Goal: Transaction & Acquisition: Purchase product/service

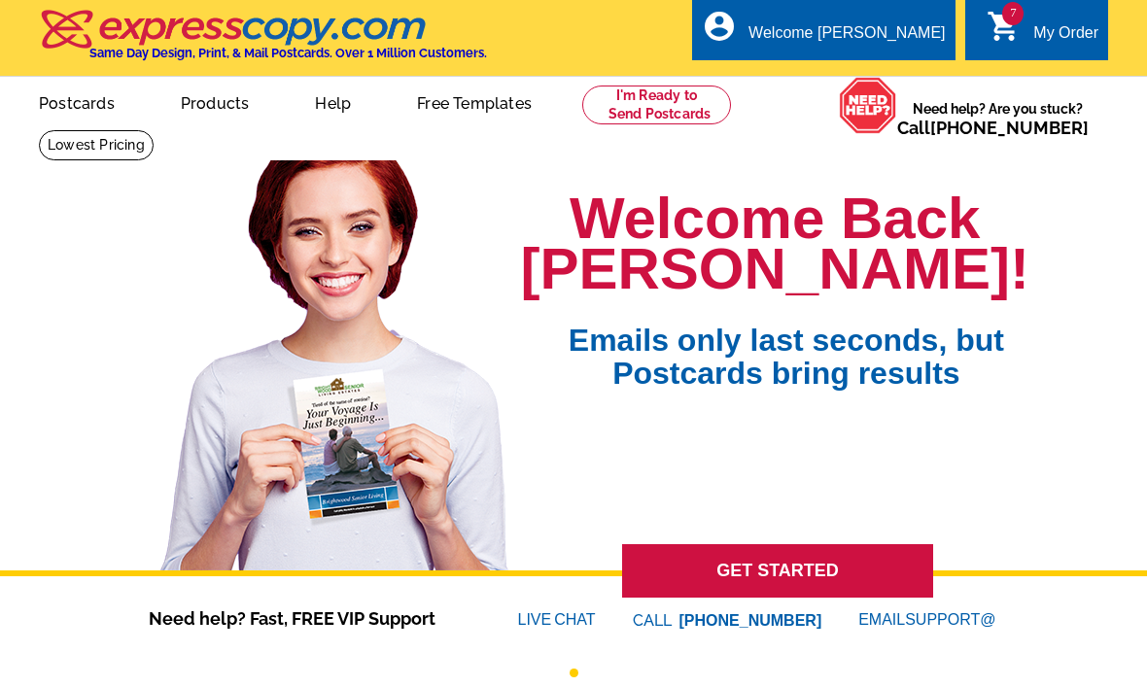
click at [1066, 34] on div "My Order" at bounding box center [1065, 37] width 65 height 27
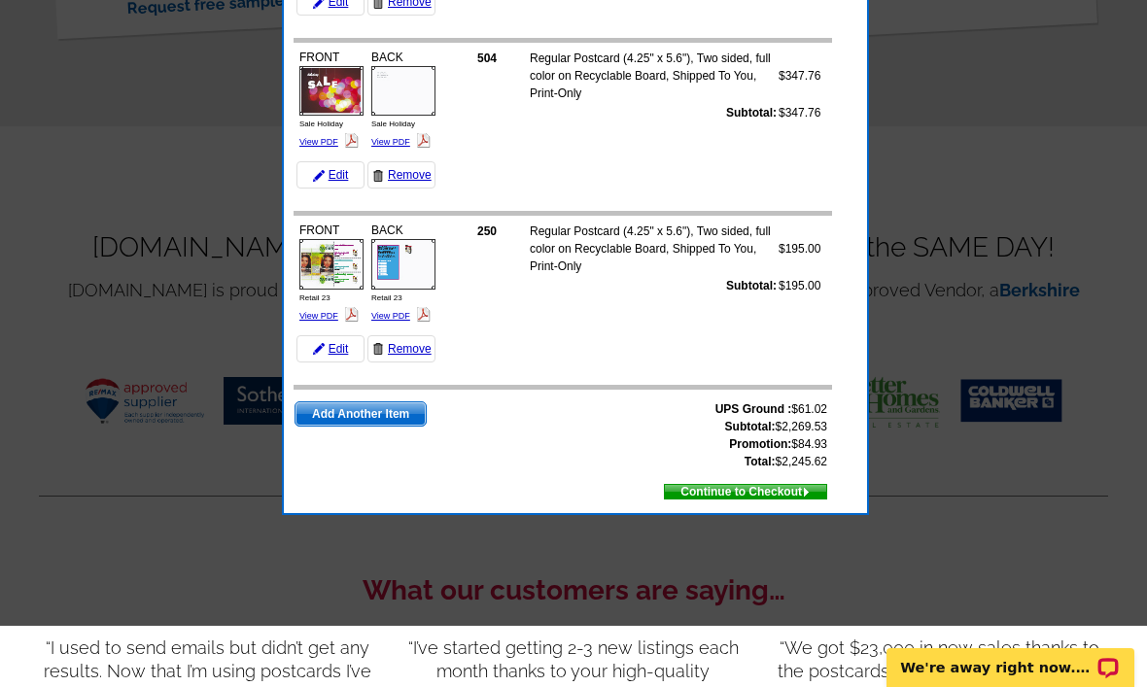
scroll to position [1015, 0]
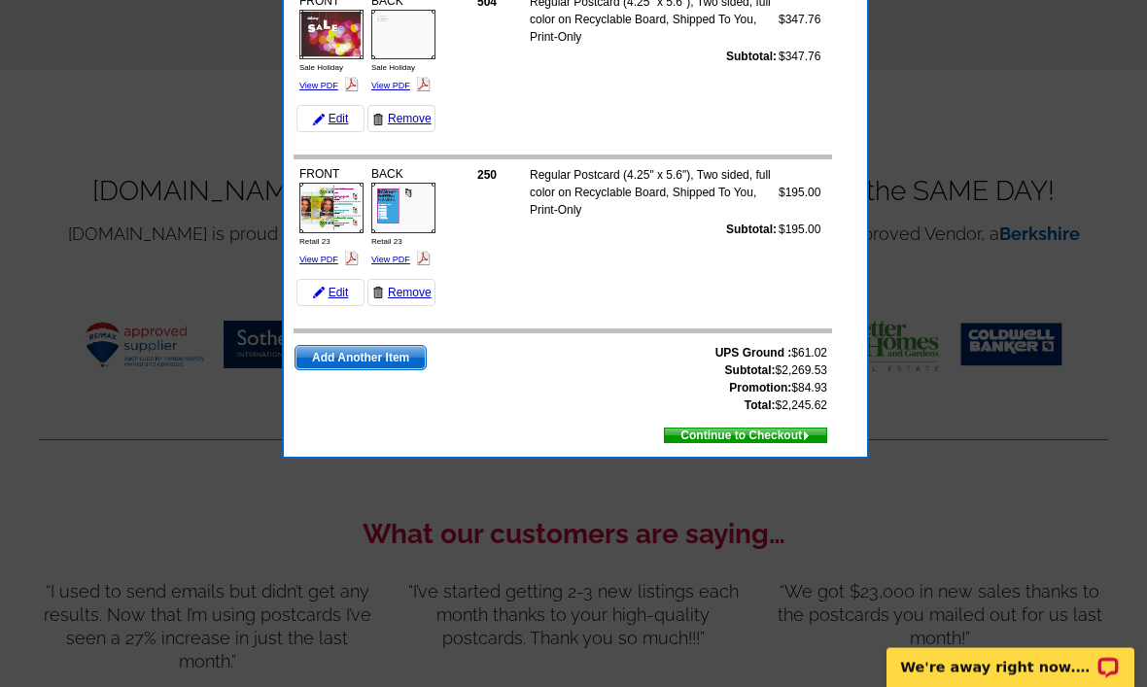
click at [409, 367] on span "Add Another Item" at bounding box center [360, 358] width 130 height 23
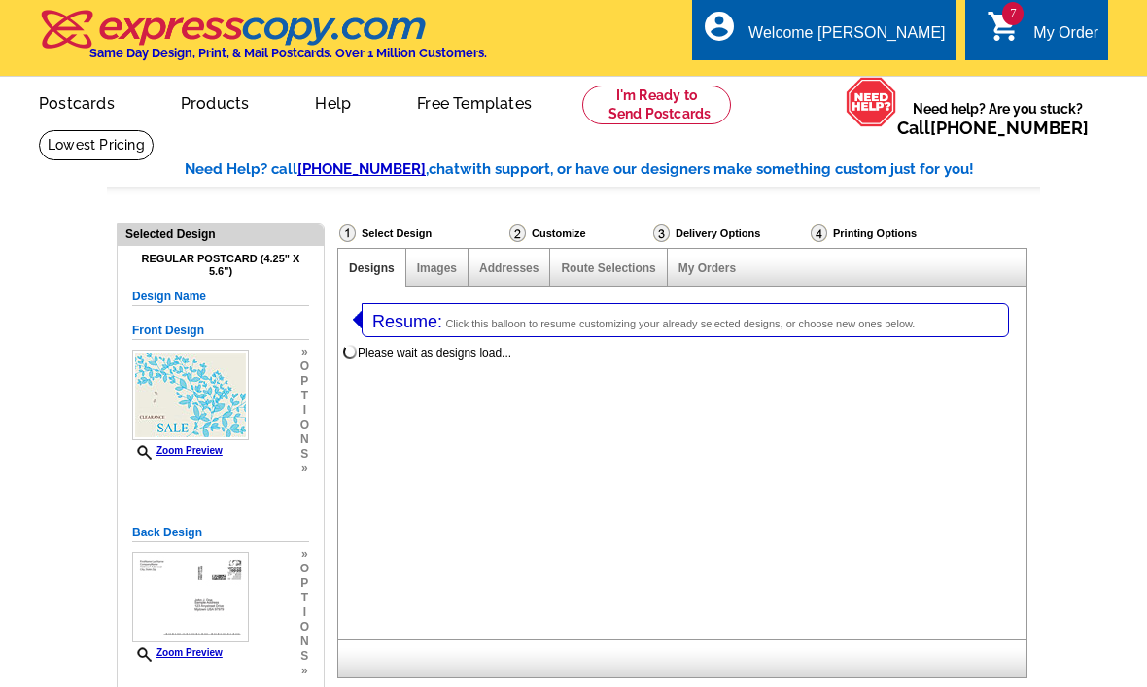
select select "1"
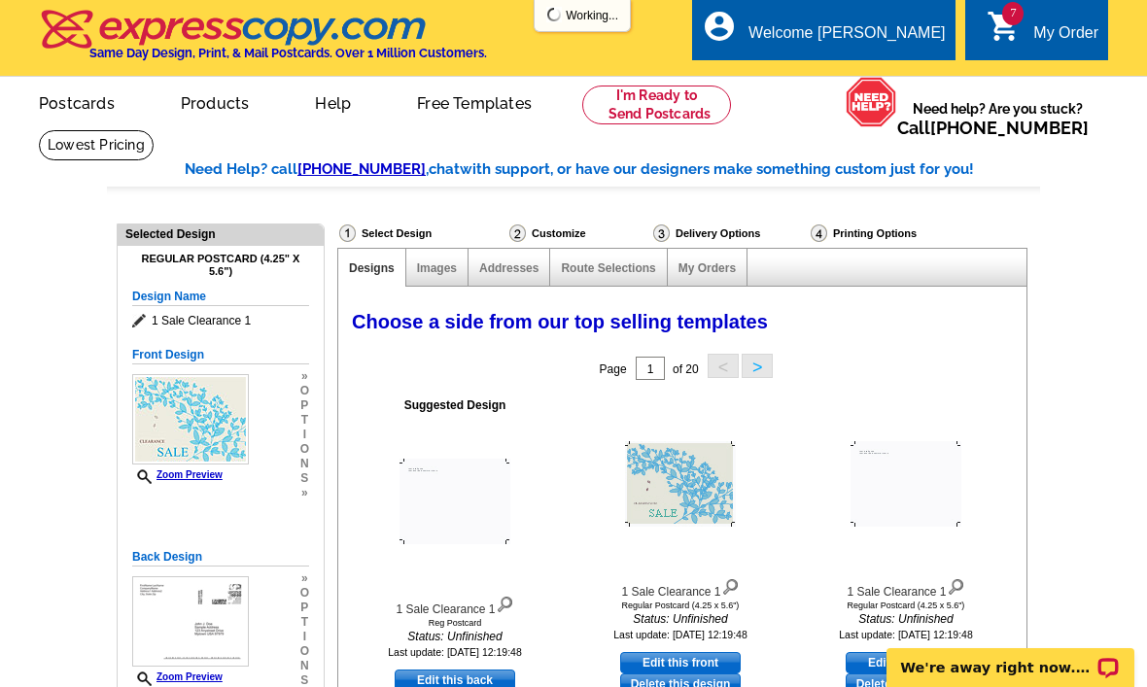
click at [1037, 40] on div "My Order" at bounding box center [1065, 37] width 65 height 27
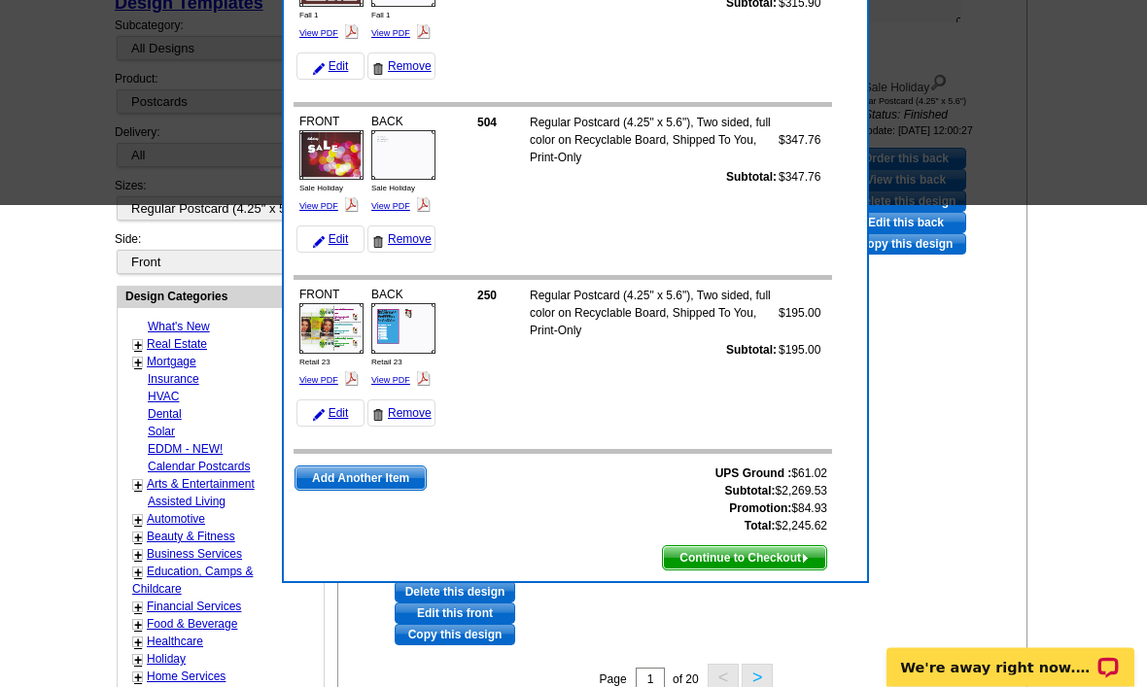
scroll to position [940, 0]
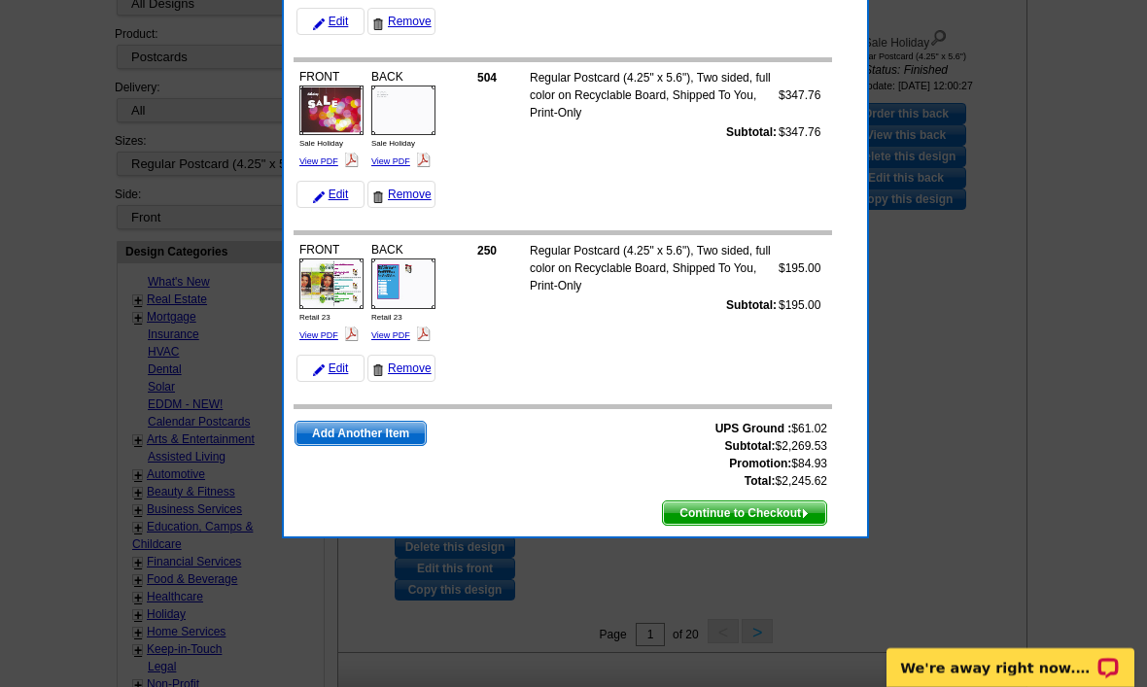
click at [776, 502] on span "Continue to Checkout" at bounding box center [744, 513] width 163 height 23
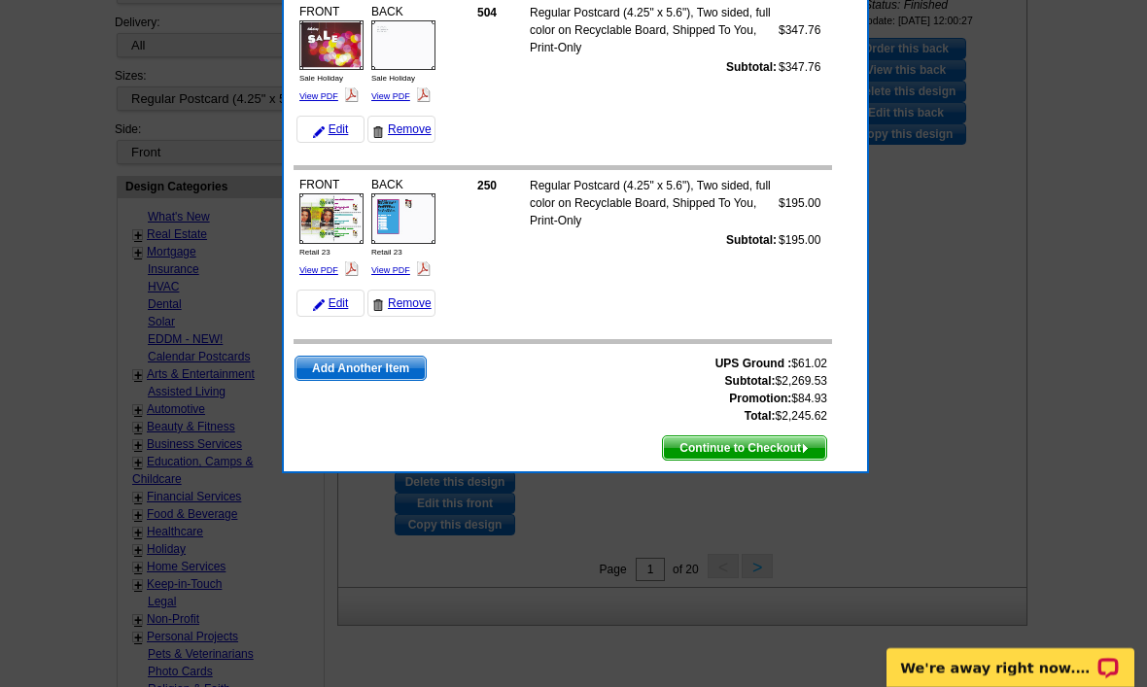
click at [779, 424] on span "UPS Ground : $61.02 Subtotal: $2,269.53 Promotion: $84.93 Total: $2,245.62" at bounding box center [771, 390] width 112 height 70
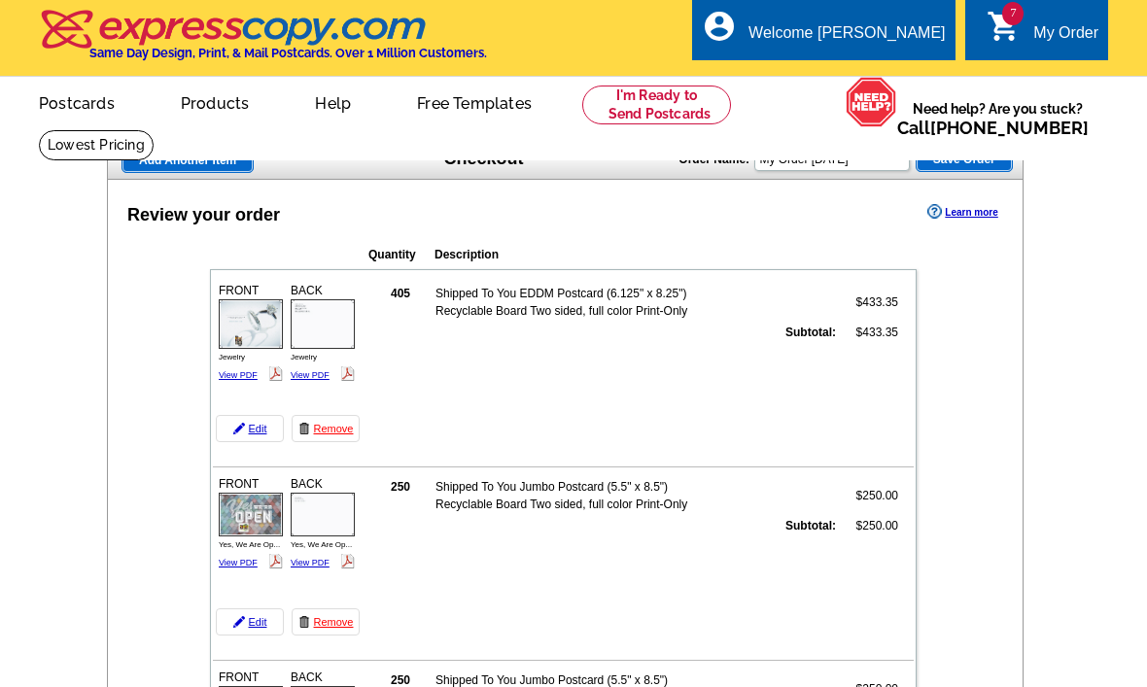
click at [966, 170] on span "Save Order" at bounding box center [964, 159] width 95 height 23
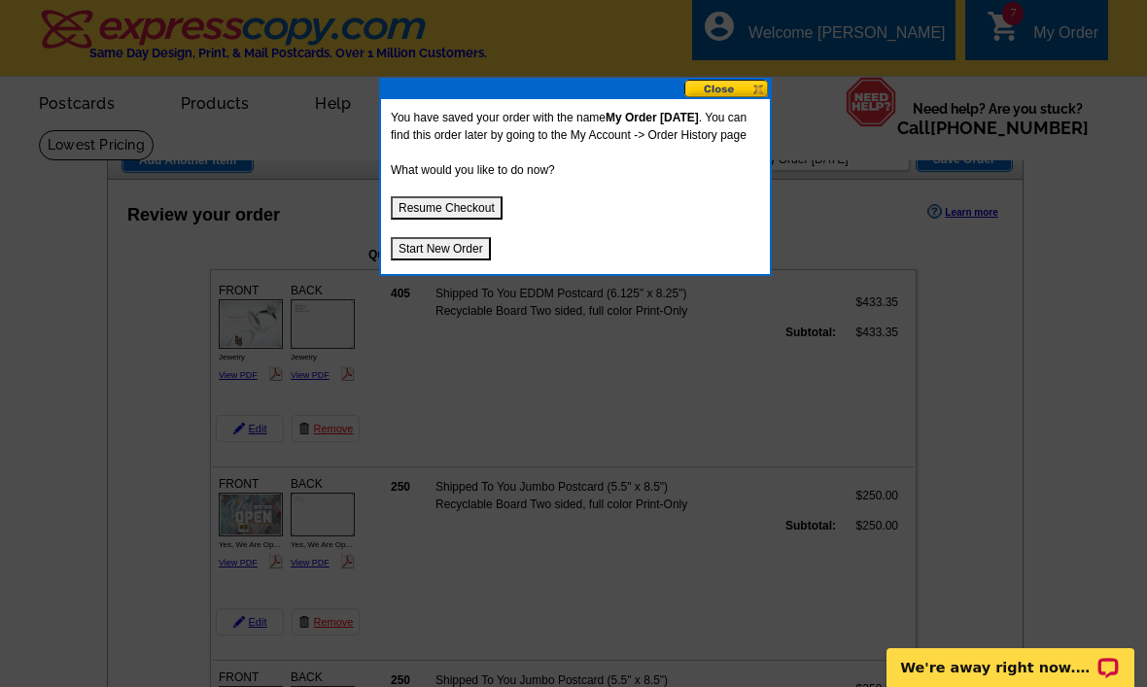
click at [466, 220] on button "Resume Checkout" at bounding box center [447, 207] width 112 height 23
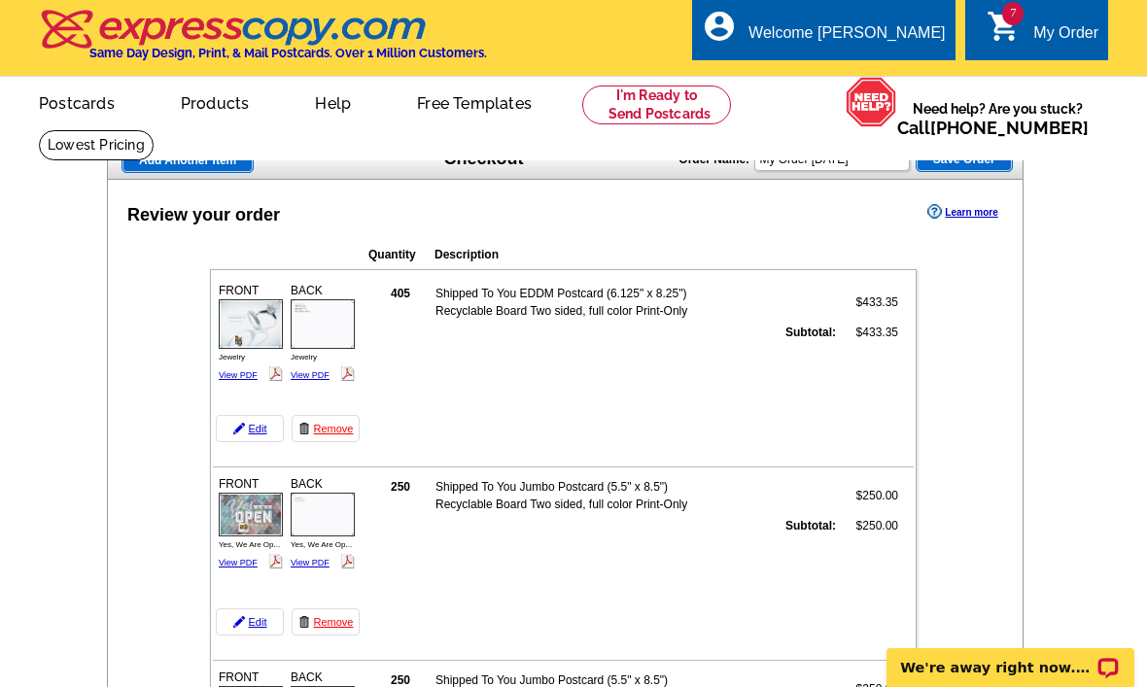
click at [986, 161] on span "Save Order" at bounding box center [964, 159] width 95 height 23
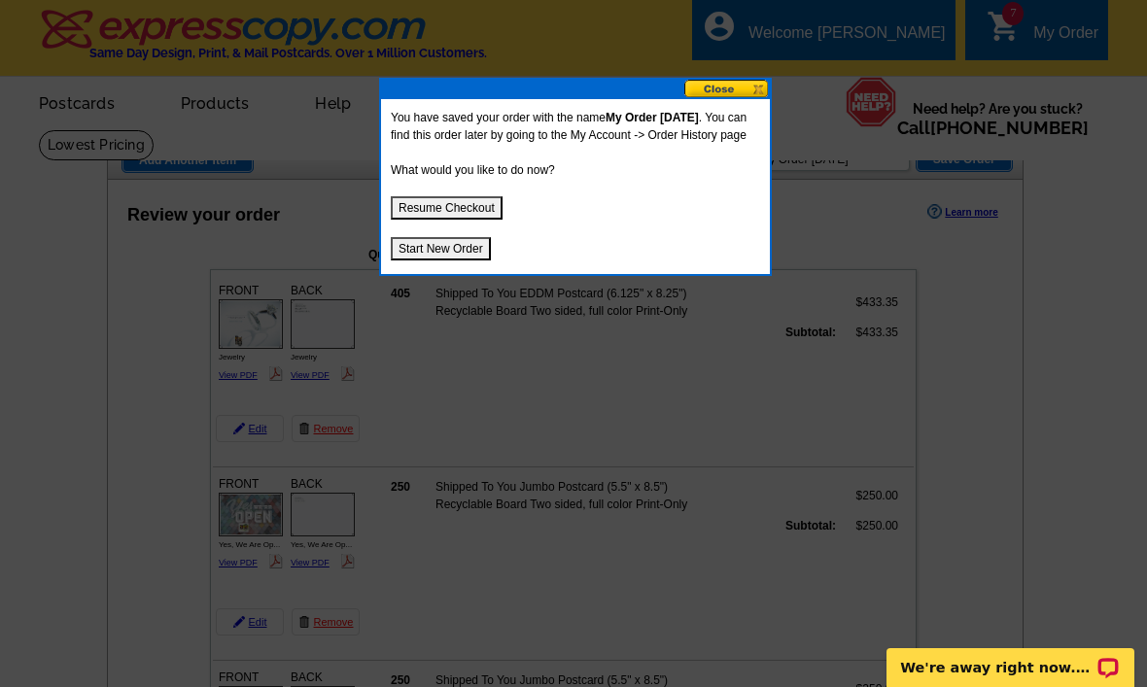
click at [469, 256] on button "Start New Order" at bounding box center [441, 248] width 100 height 23
click at [458, 259] on button "Start New Order" at bounding box center [441, 248] width 100 height 23
click at [463, 260] on button "Start New Order" at bounding box center [441, 248] width 100 height 23
click at [468, 258] on button "Start New Order" at bounding box center [441, 248] width 100 height 23
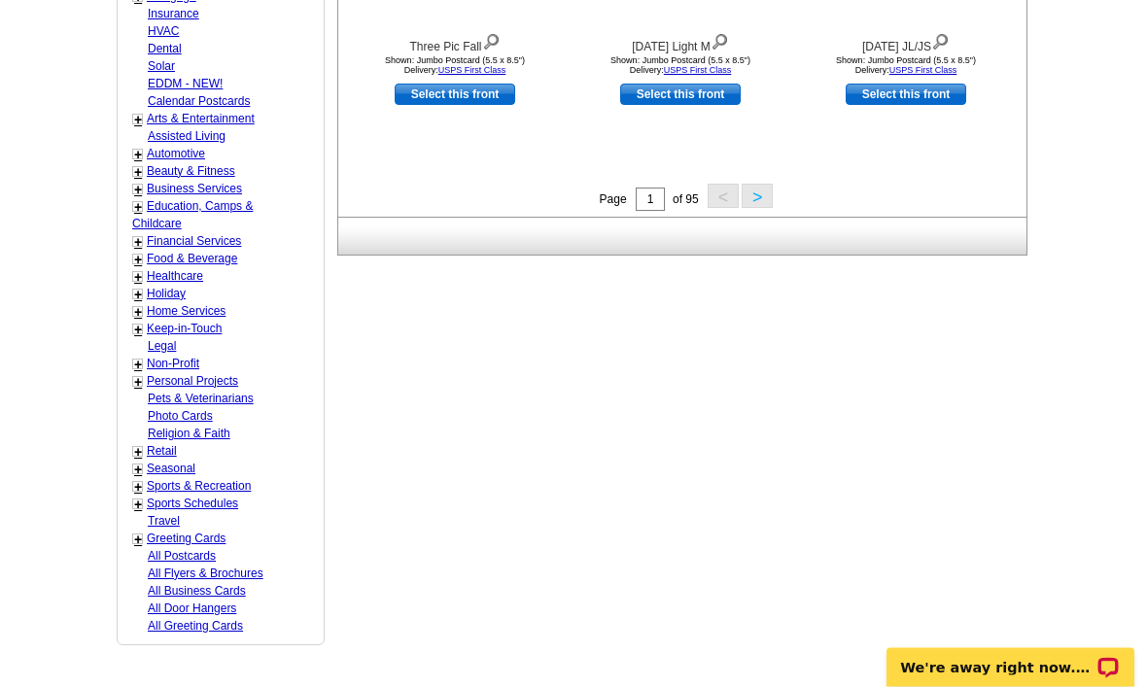
scroll to position [875, 0]
click at [210, 304] on link "Home Services" at bounding box center [186, 311] width 79 height 14
select select "759"
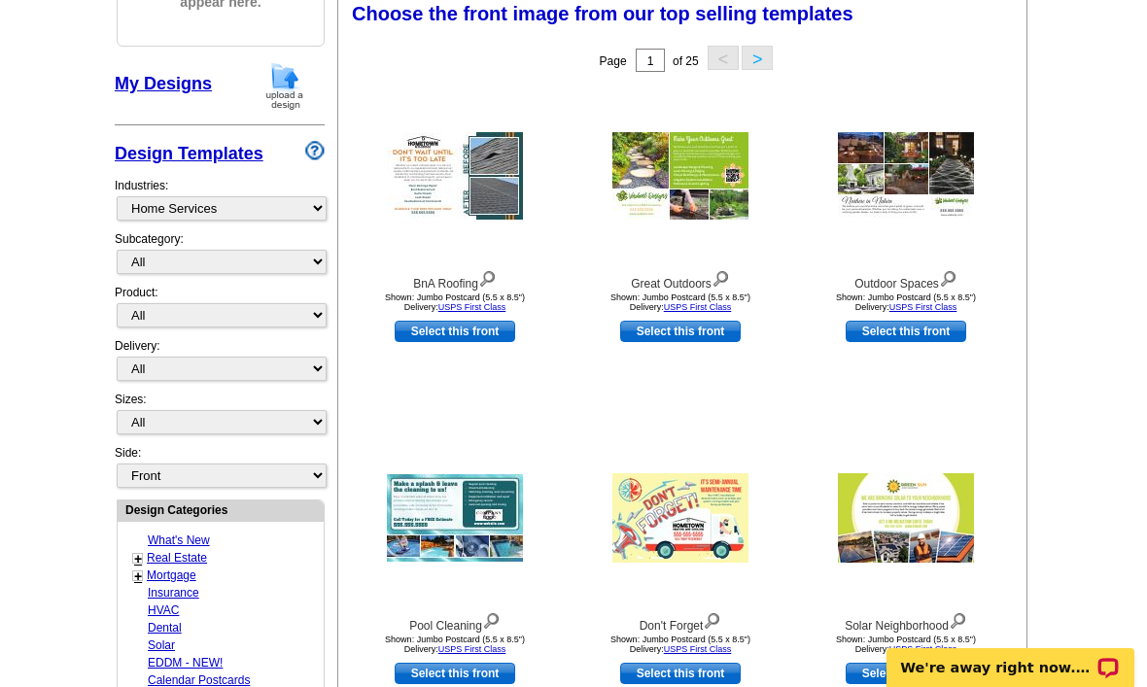
scroll to position [285, 0]
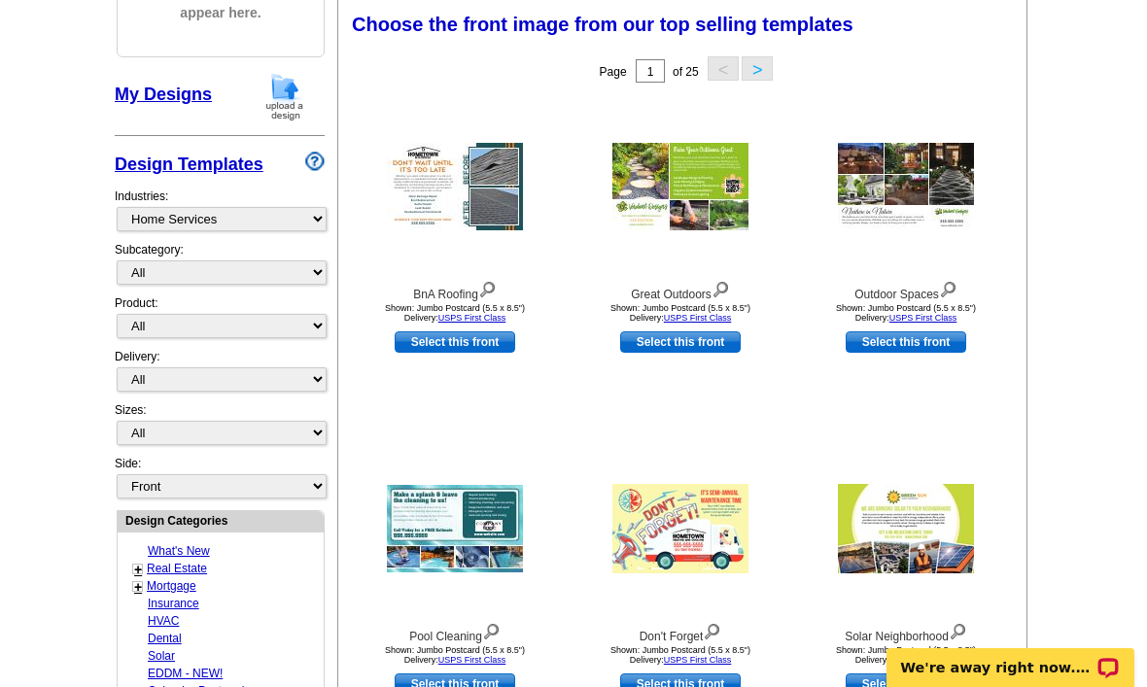
click at [771, 78] on button ">" at bounding box center [757, 68] width 31 height 24
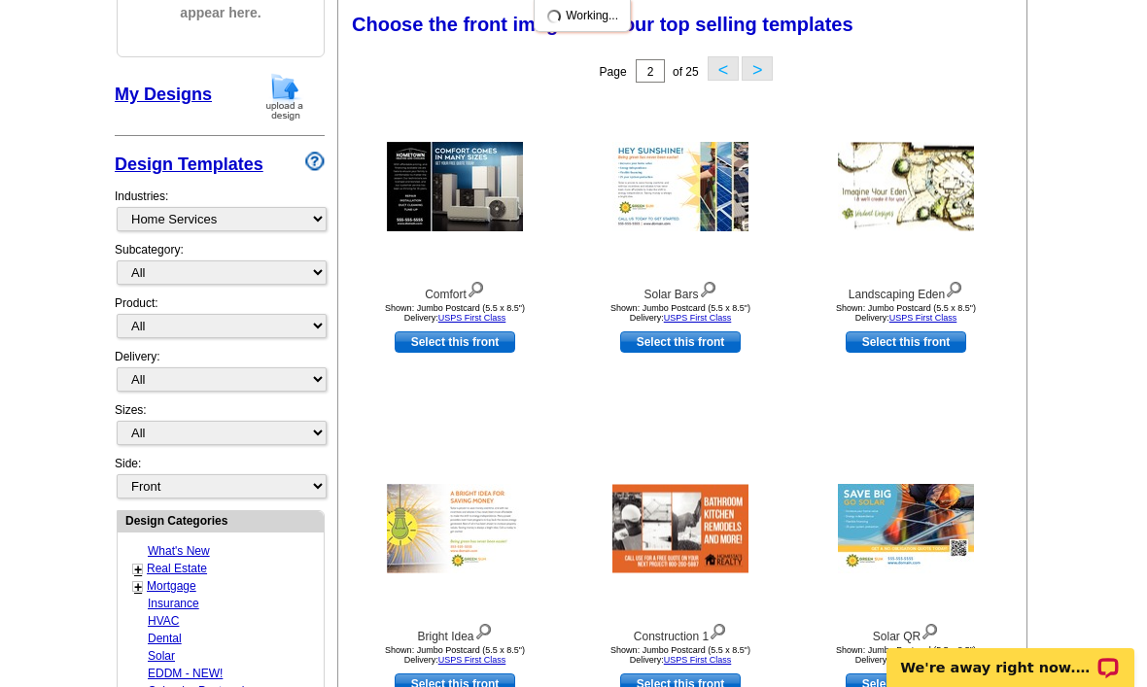
click at [731, 79] on button "<" at bounding box center [723, 68] width 31 height 24
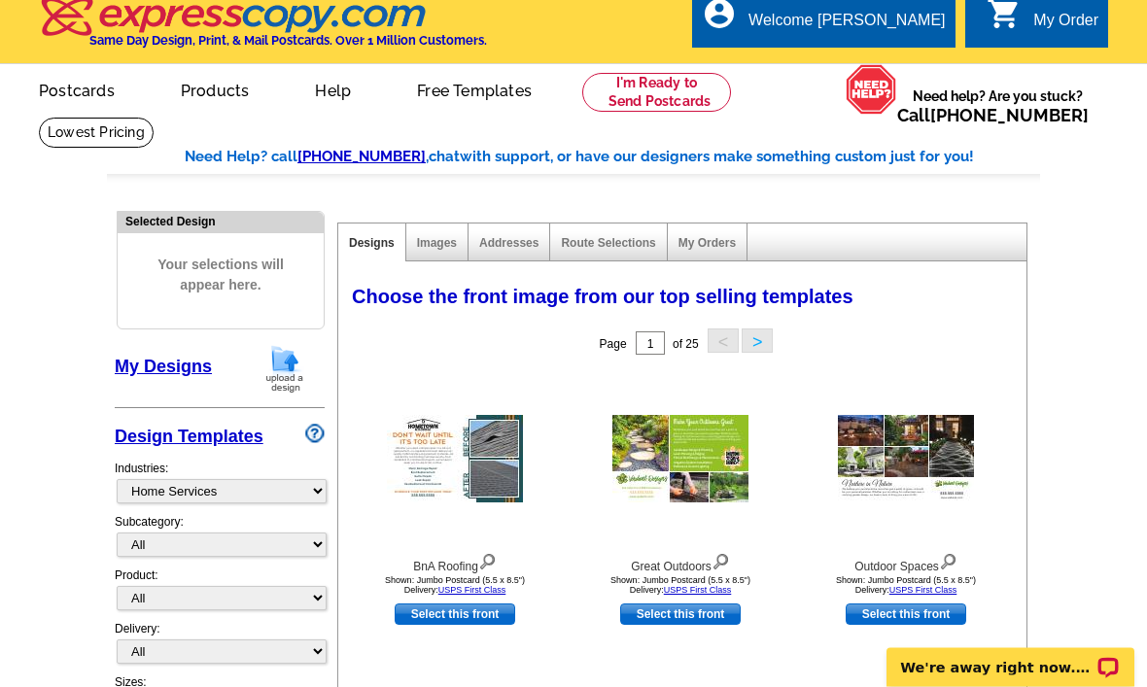
scroll to position [0, 0]
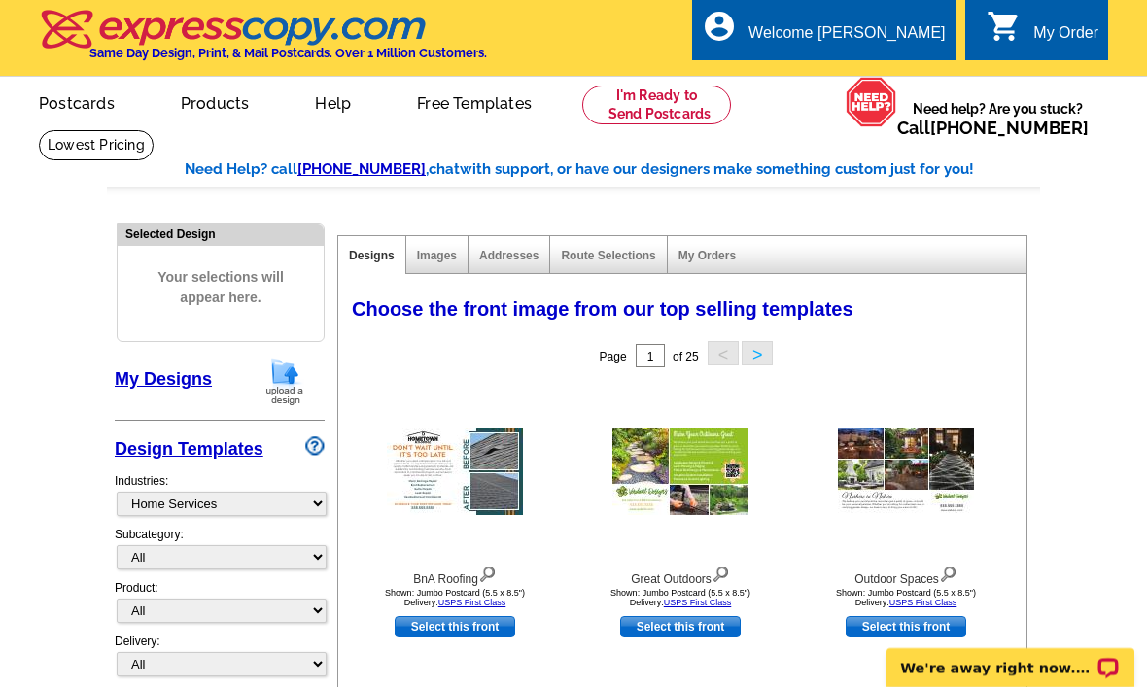
click at [911, 87] on link "My Account" at bounding box center [901, 95] width 76 height 16
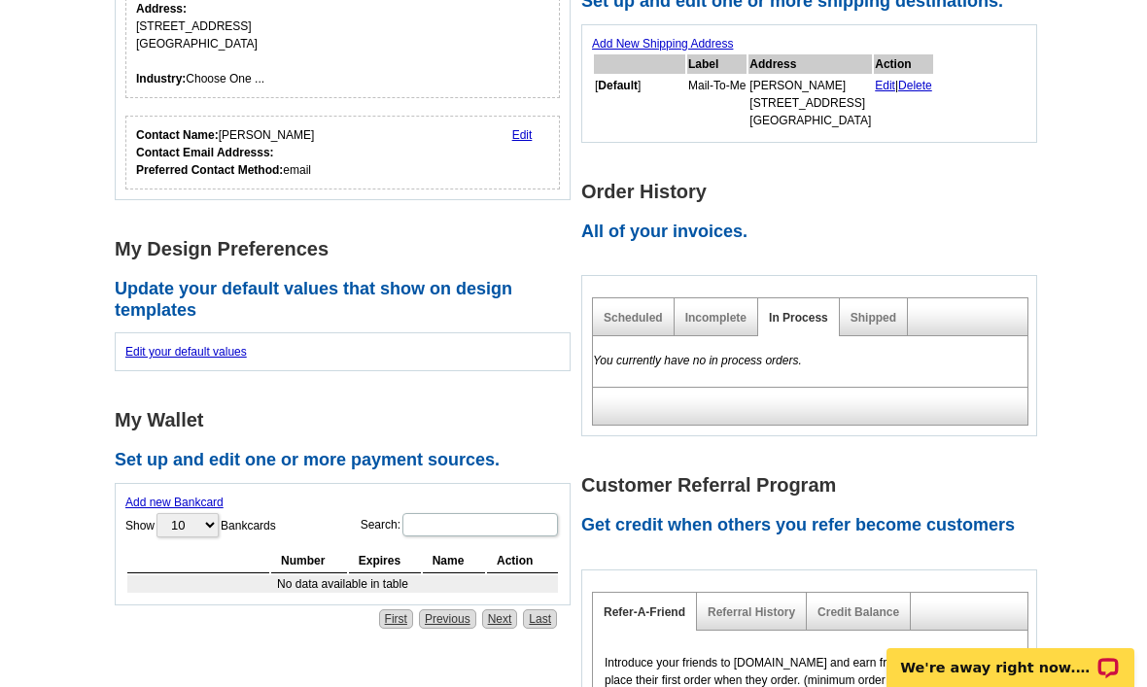
click at [710, 318] on link "Incomplete" at bounding box center [715, 318] width 61 height 14
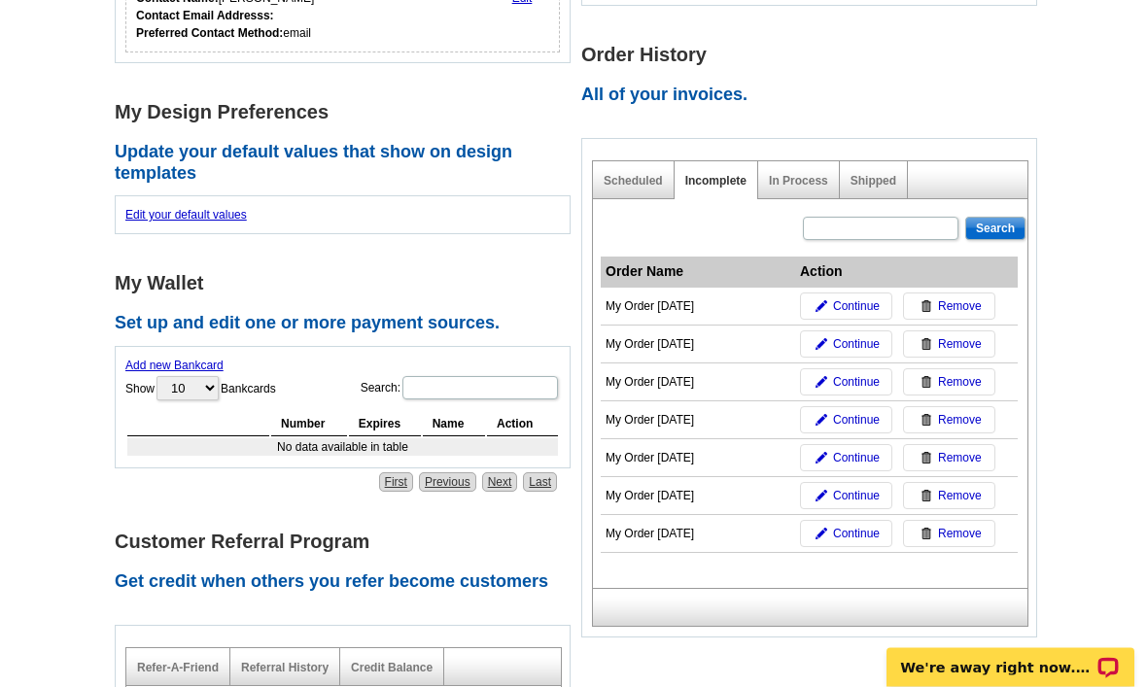
scroll to position [524, 0]
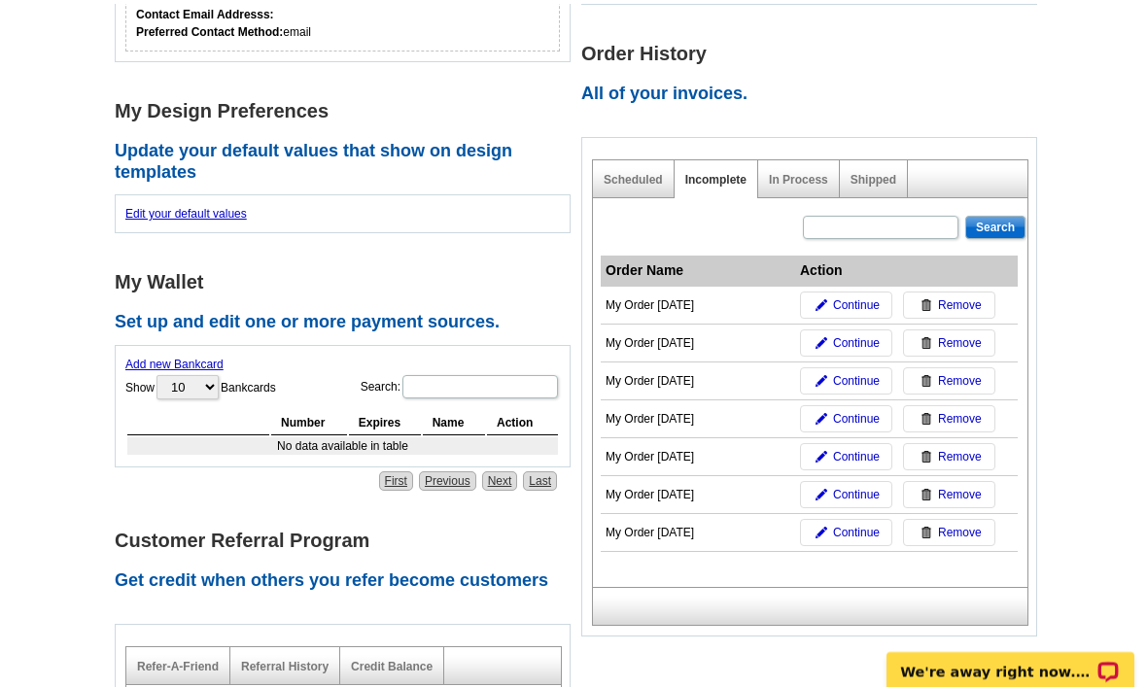
click at [841, 429] on link "Continue" at bounding box center [846, 414] width 92 height 27
click at [825, 447] on img at bounding box center [821, 453] width 12 height 12
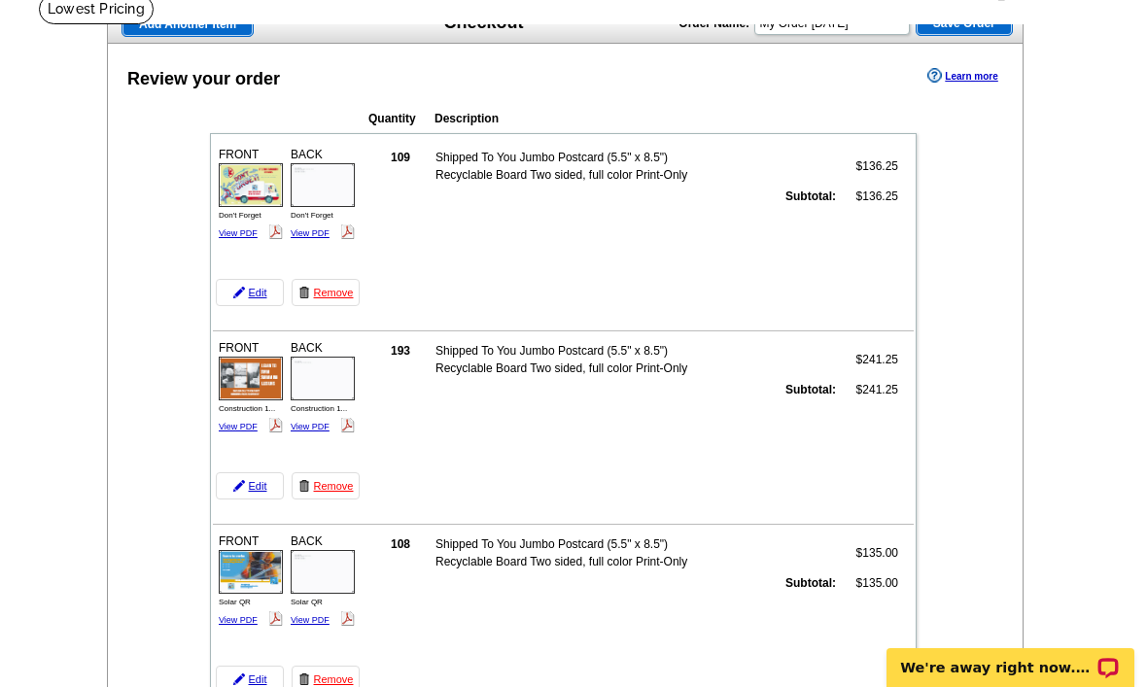
scroll to position [132, 0]
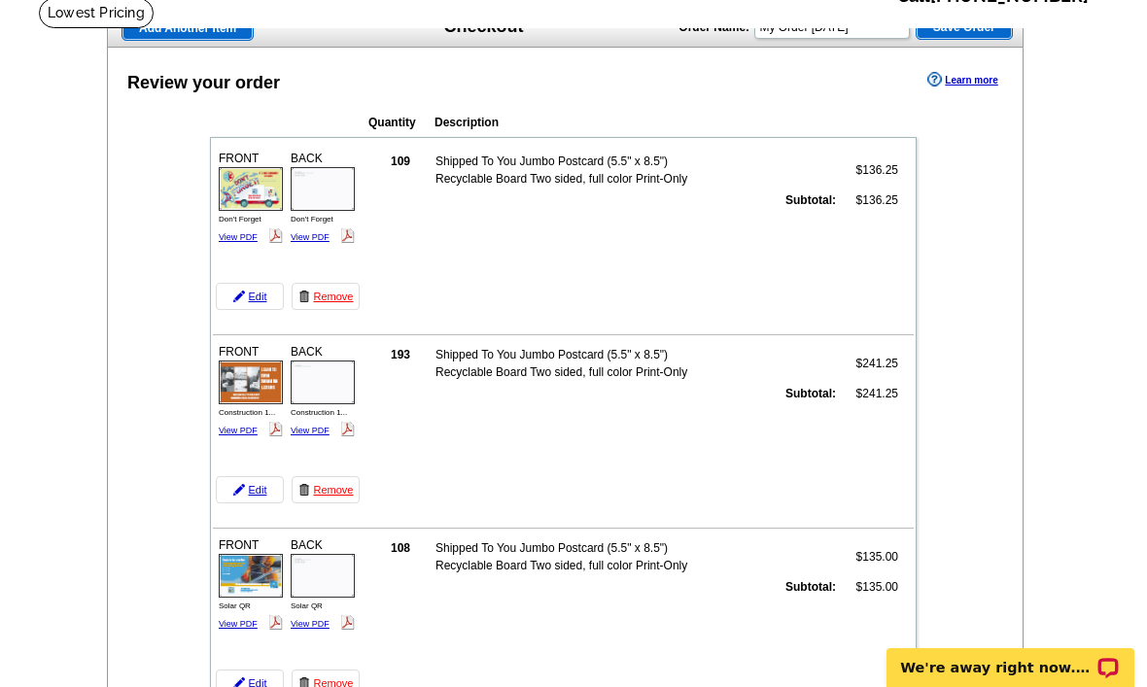
click at [970, 39] on span "Save Order" at bounding box center [964, 27] width 95 height 23
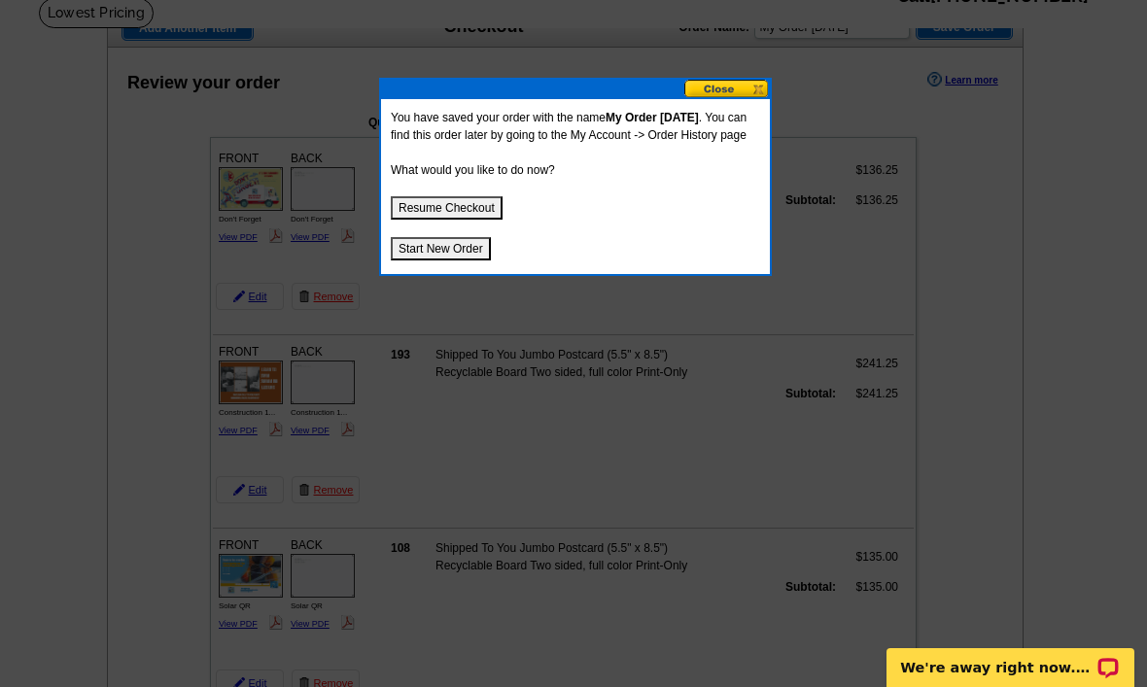
click at [467, 260] on button "Start New Order" at bounding box center [441, 248] width 100 height 23
click at [479, 259] on button "Start New Order" at bounding box center [441, 248] width 100 height 23
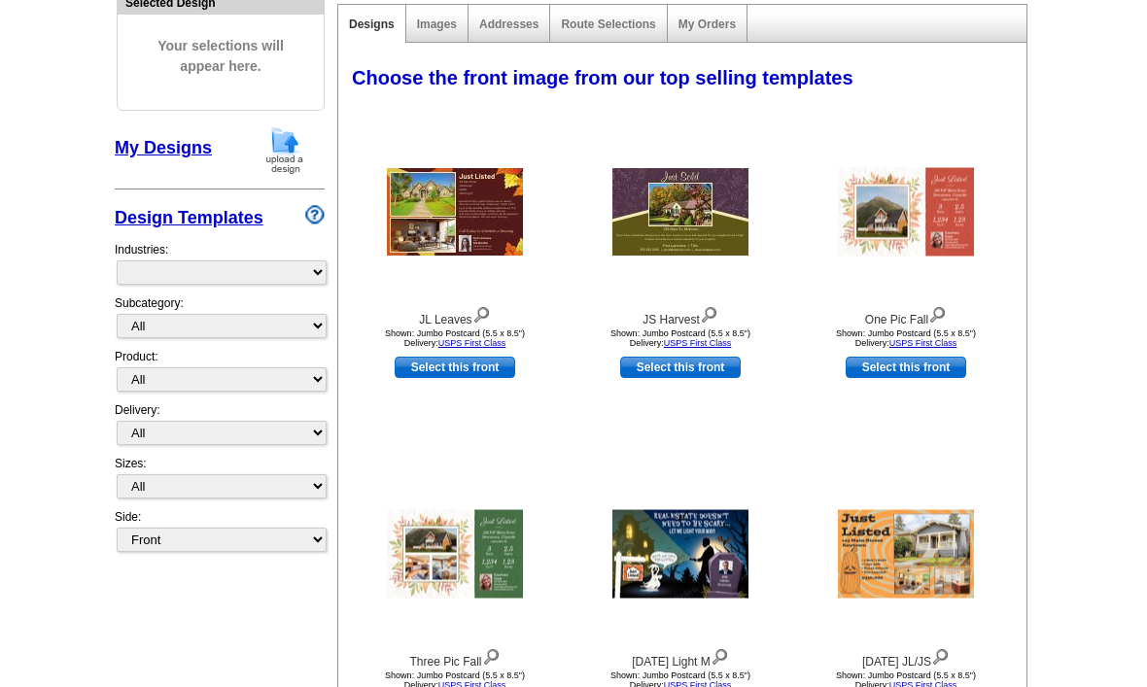
select select "785"
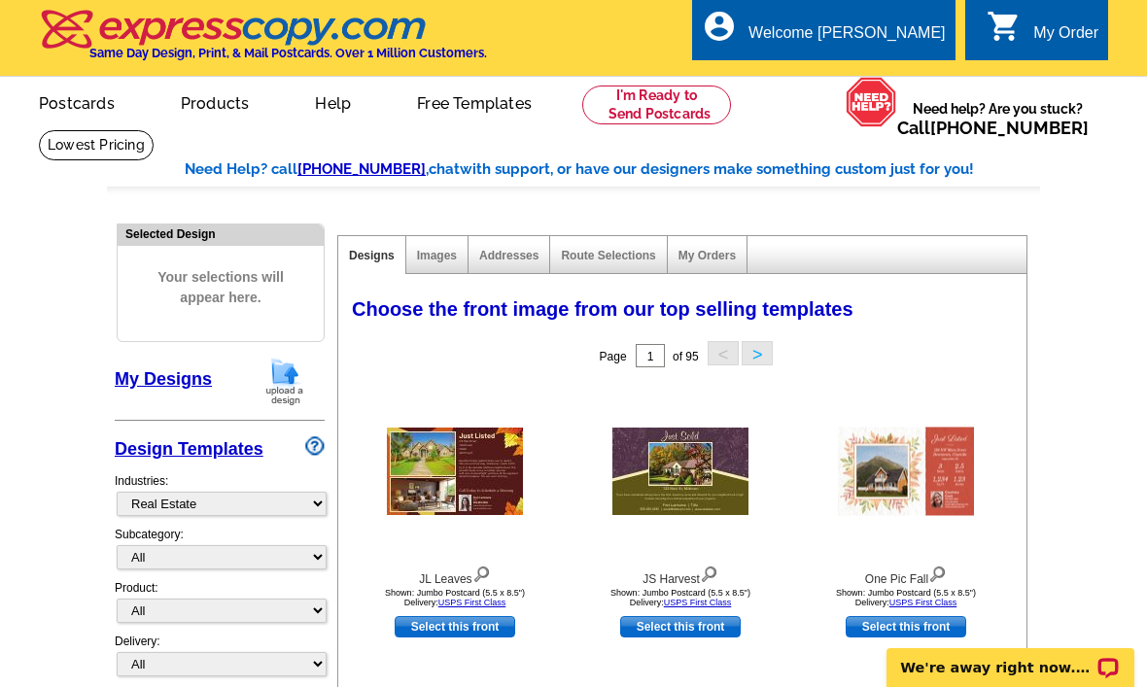
click at [917, 87] on link "My Account" at bounding box center [901, 95] width 76 height 16
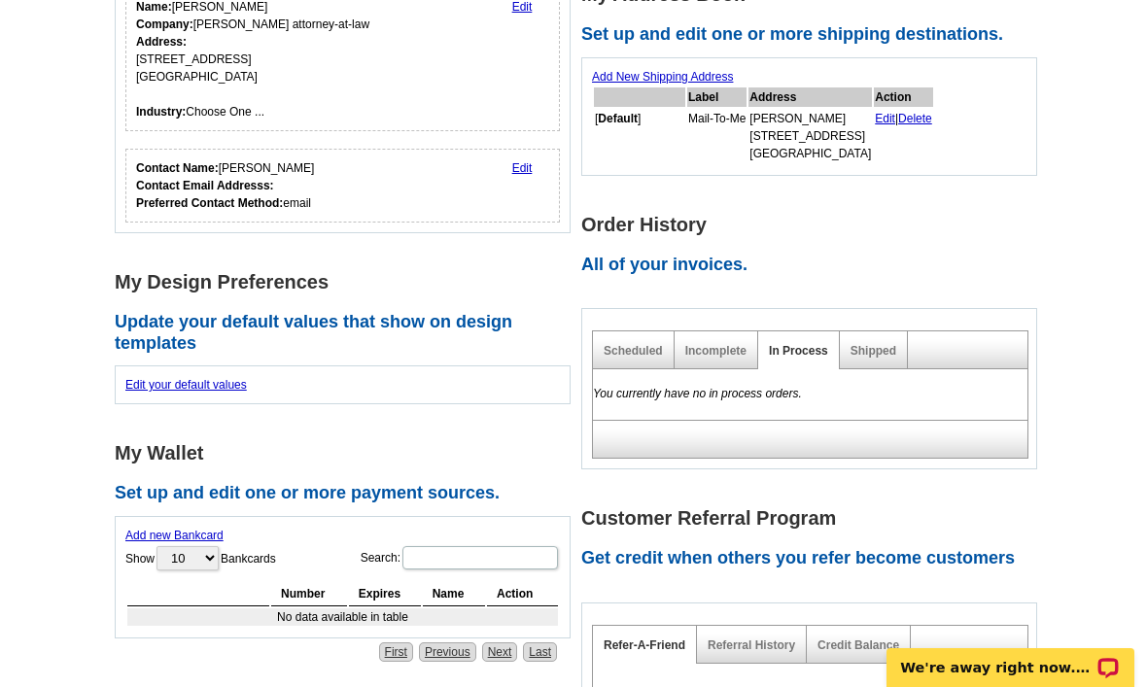
scroll to position [373, 0]
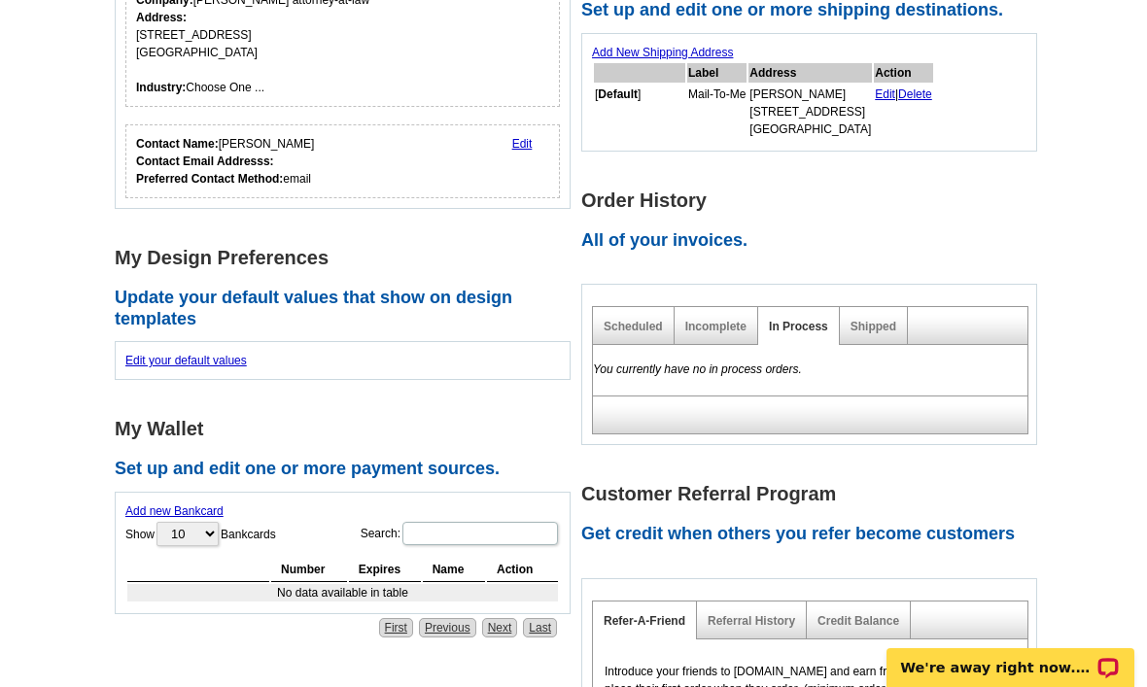
click at [697, 329] on link "Incomplete" at bounding box center [715, 327] width 61 height 14
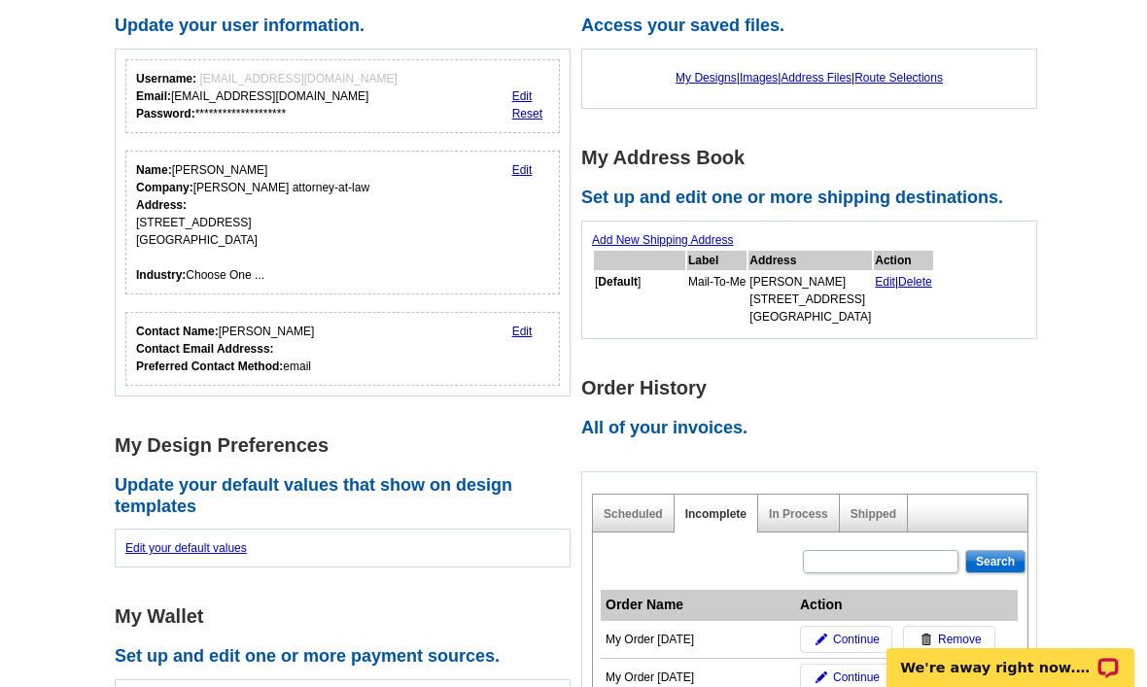
scroll to position [0, 0]
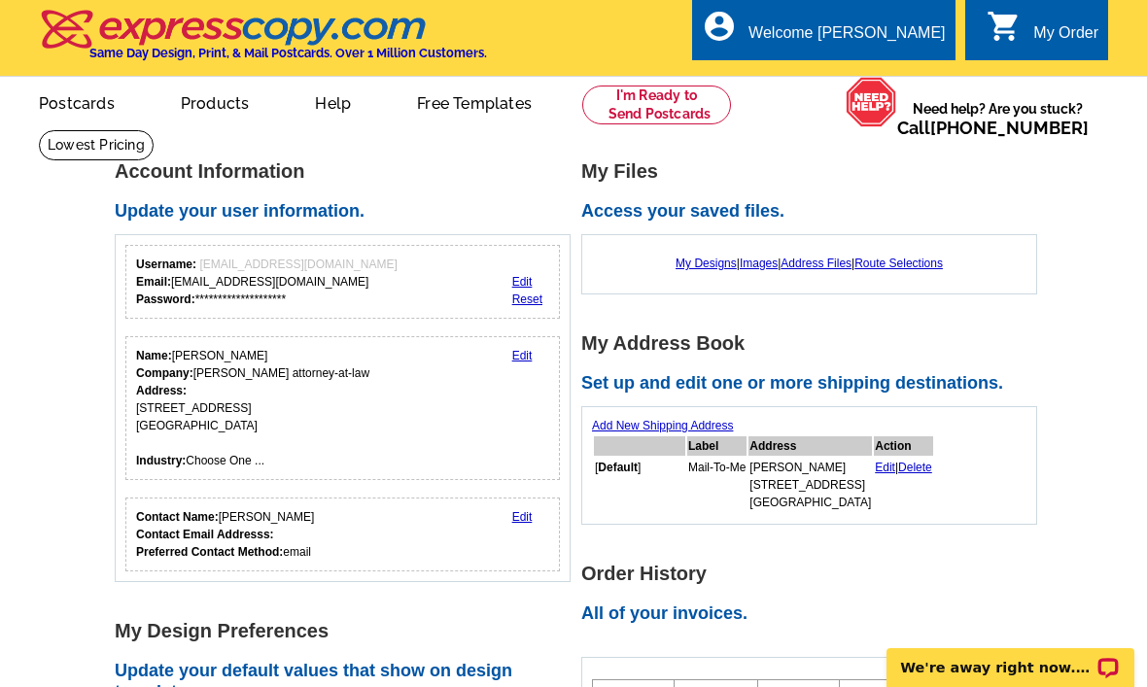
click at [86, 25] on img at bounding box center [234, 29] width 390 height 41
click at [75, 24] on img at bounding box center [234, 29] width 390 height 41
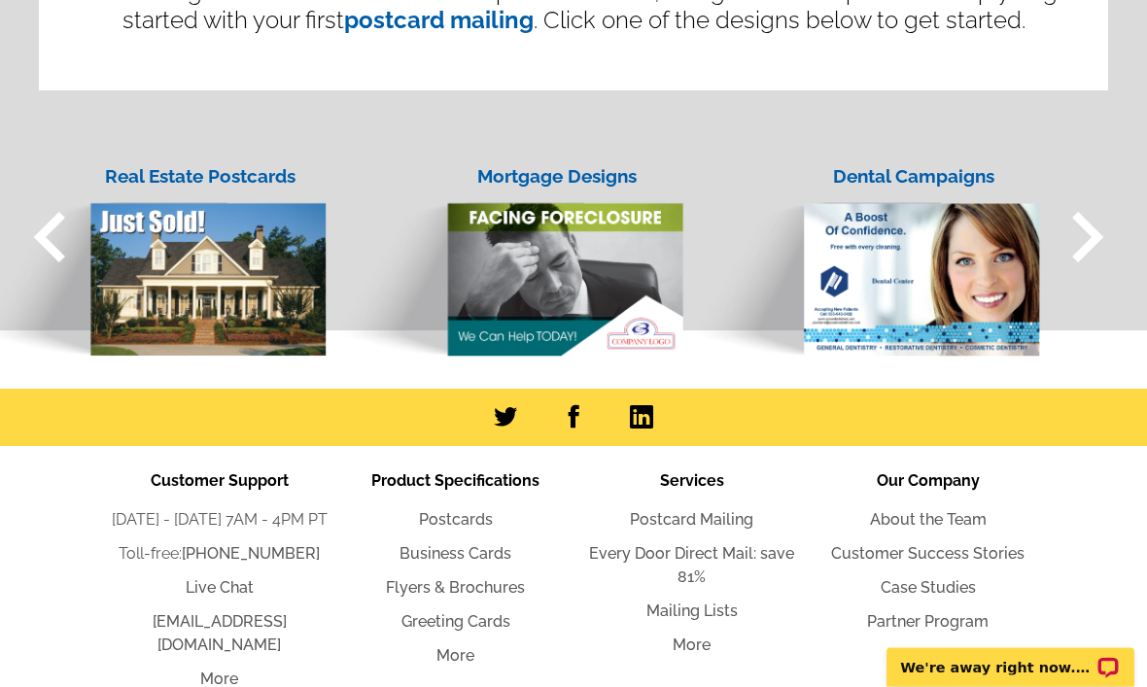
scroll to position [1955, 0]
click at [1091, 252] on span "keyboard_arrow_right" at bounding box center [1086, 237] width 101 height 101
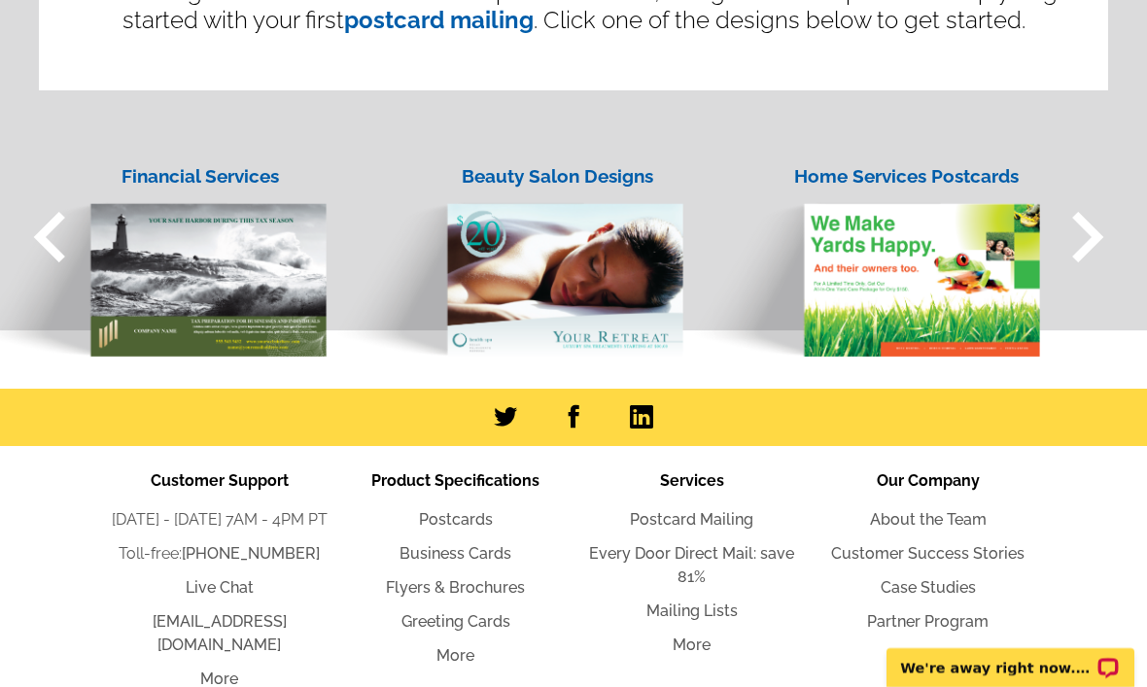
click at [1097, 243] on span "keyboard_arrow_right" at bounding box center [1086, 237] width 101 height 101
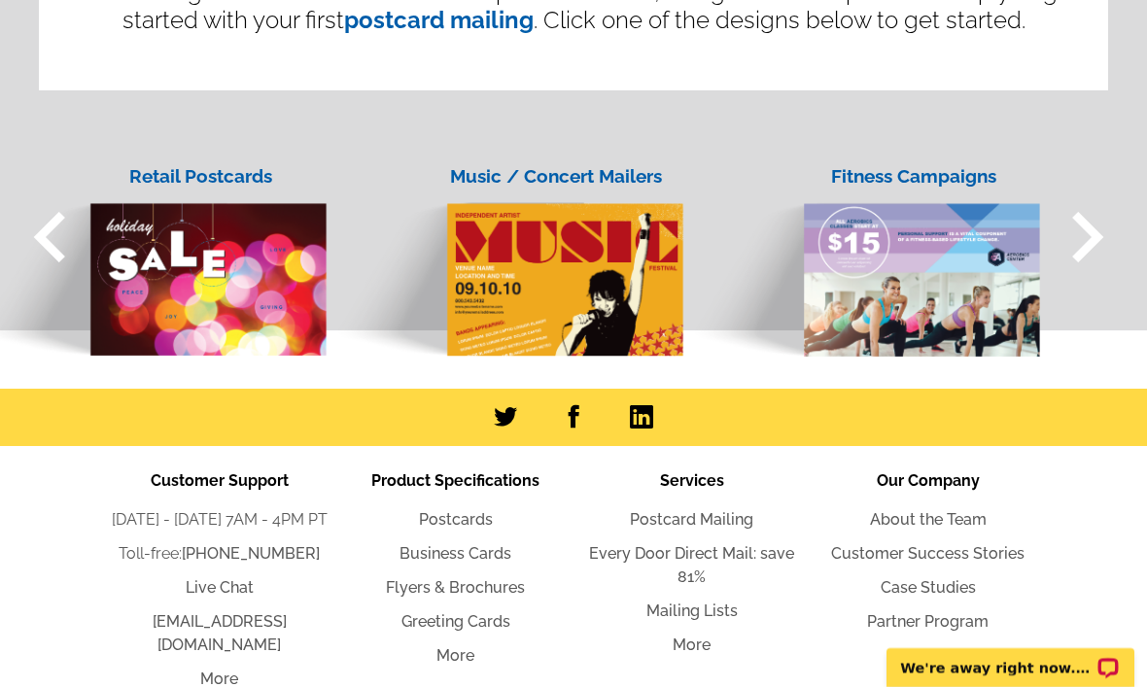
click at [151, 170] on div "Retail Postcards" at bounding box center [200, 176] width 224 height 28
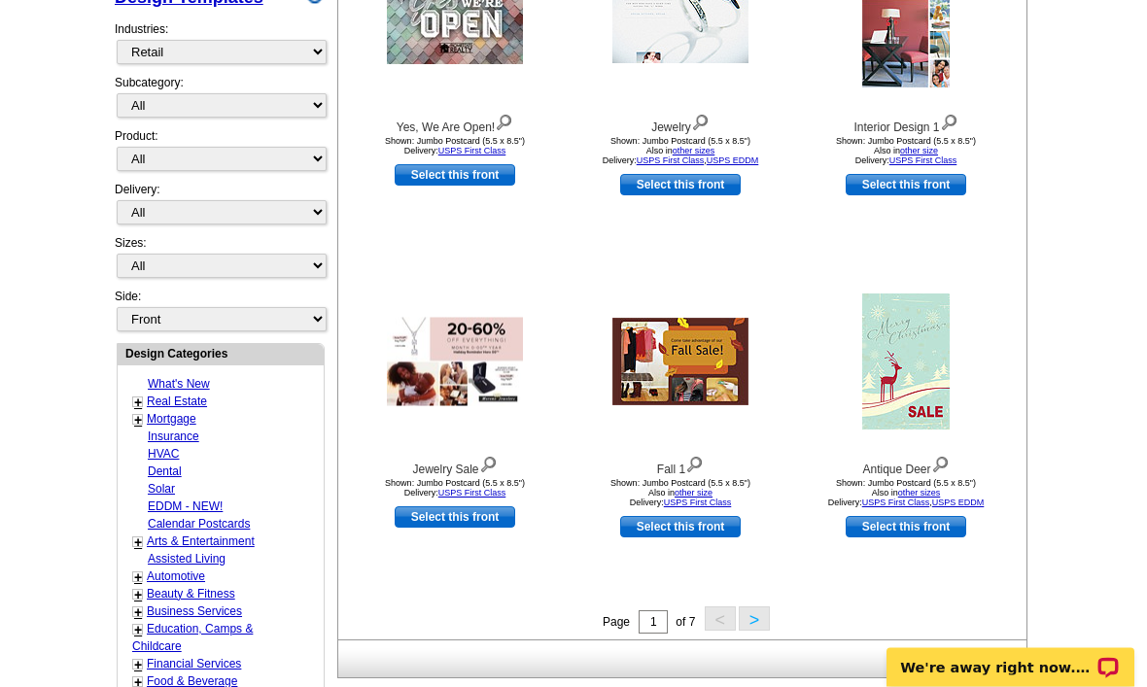
scroll to position [449, 0]
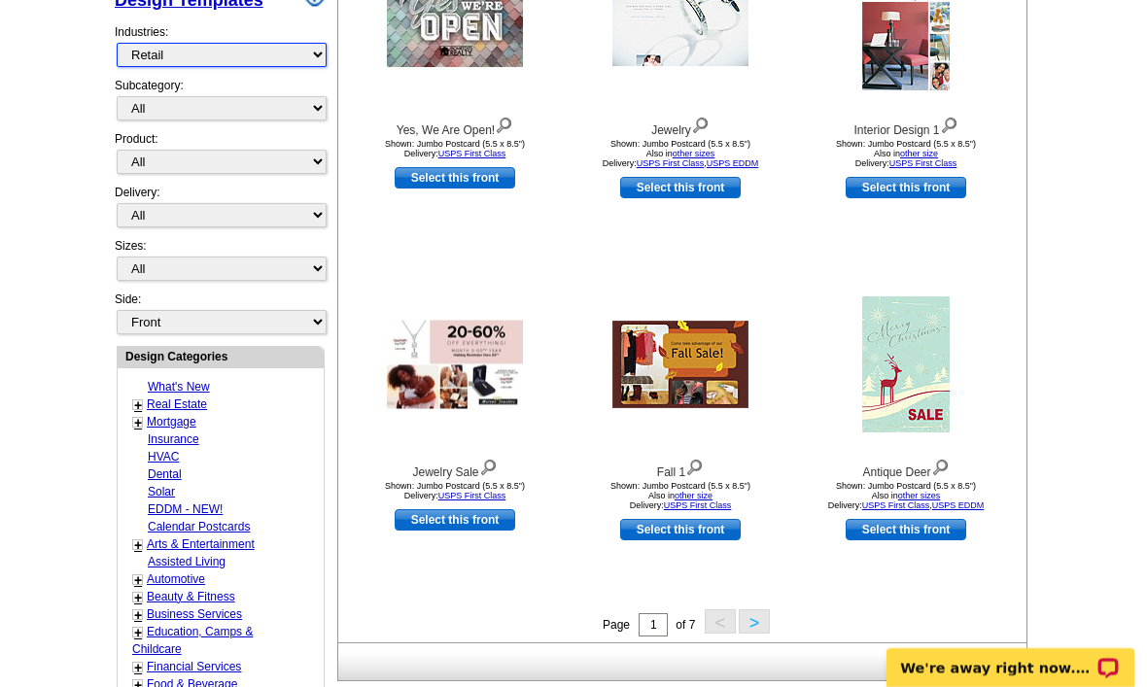
click at [294, 63] on select "What's New Real Estate Mortgage Insurance HVAC Dental Solar EDDM - NEW! Calenda…" at bounding box center [222, 55] width 210 height 24
select select "759"
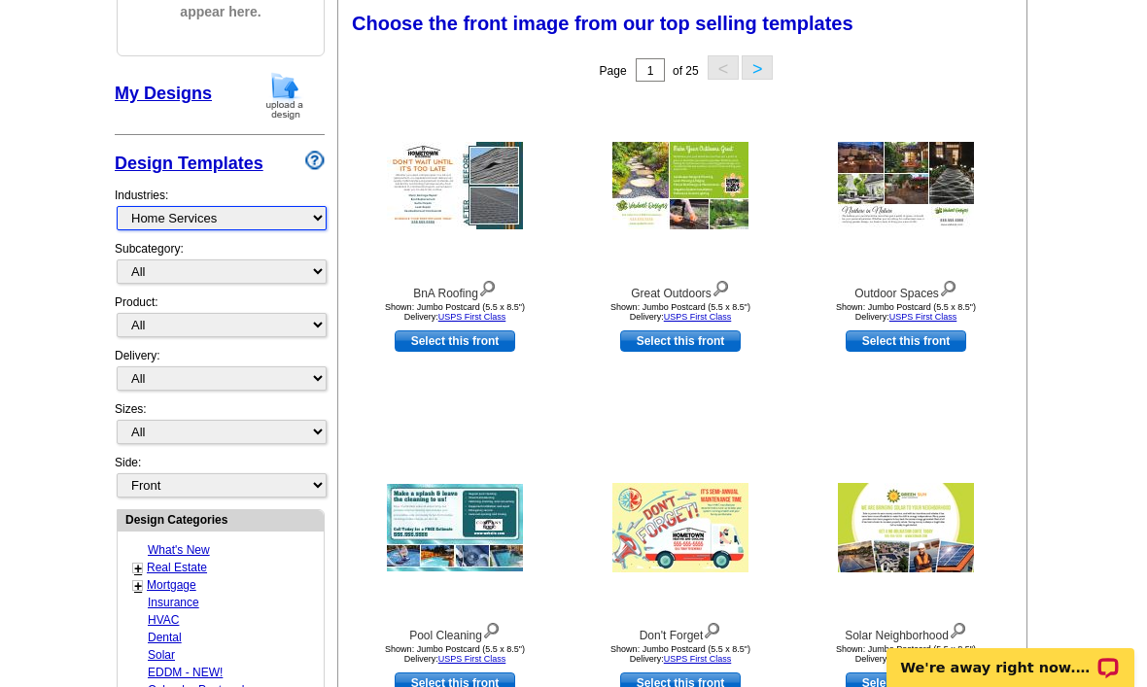
scroll to position [285, 0]
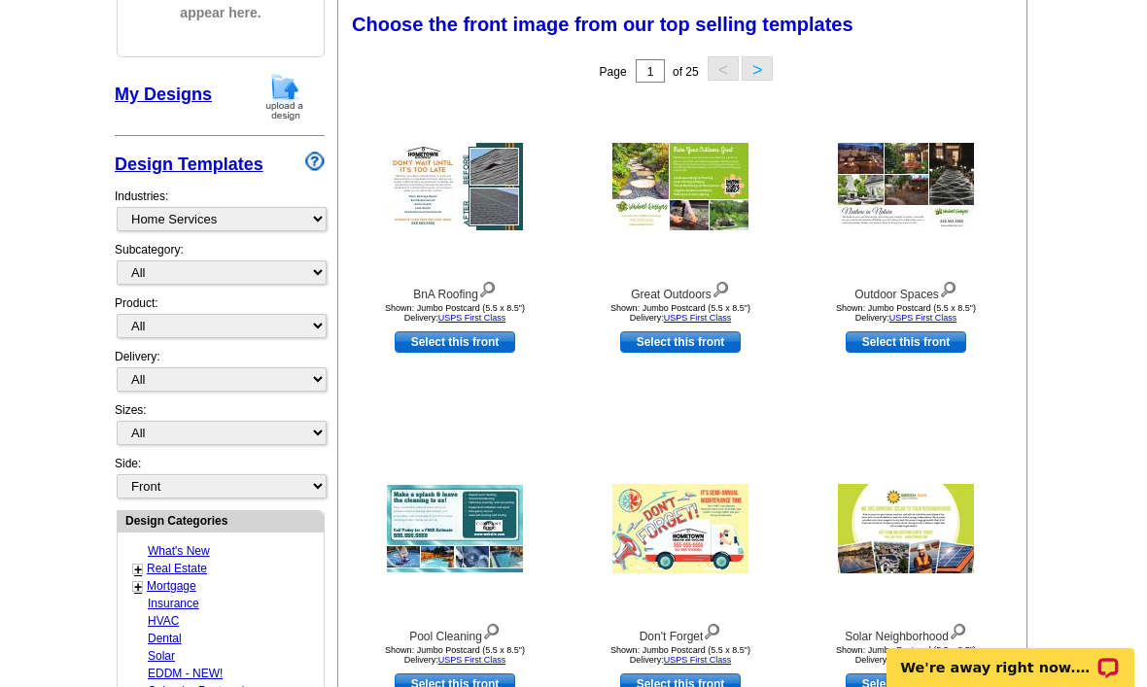
click at [498, 349] on link "Select this front" at bounding box center [455, 341] width 121 height 21
select select "2"
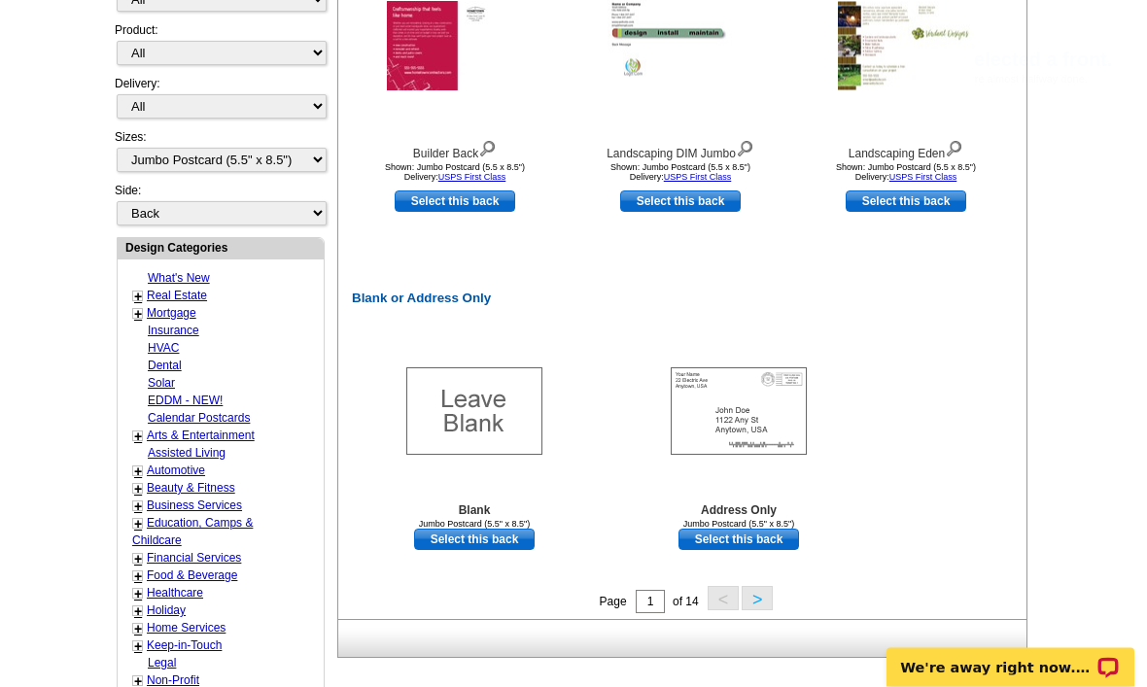
scroll to position [768, 0]
click at [762, 545] on link "Select this back" at bounding box center [738, 539] width 121 height 21
select select "front"
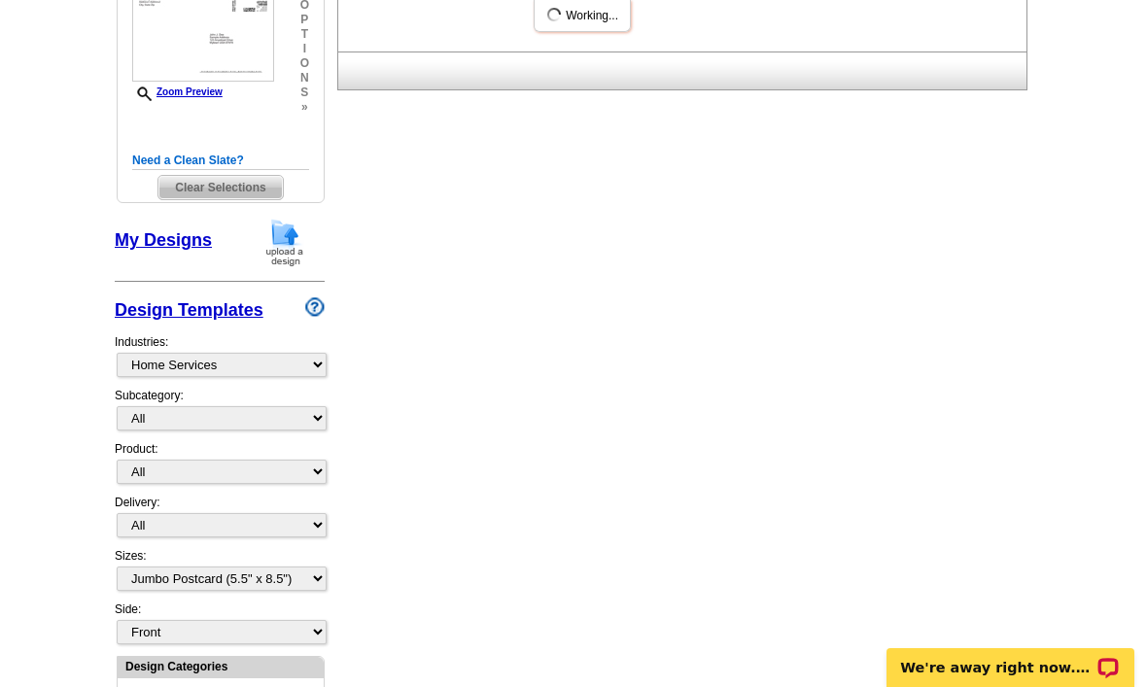
scroll to position [306, 0]
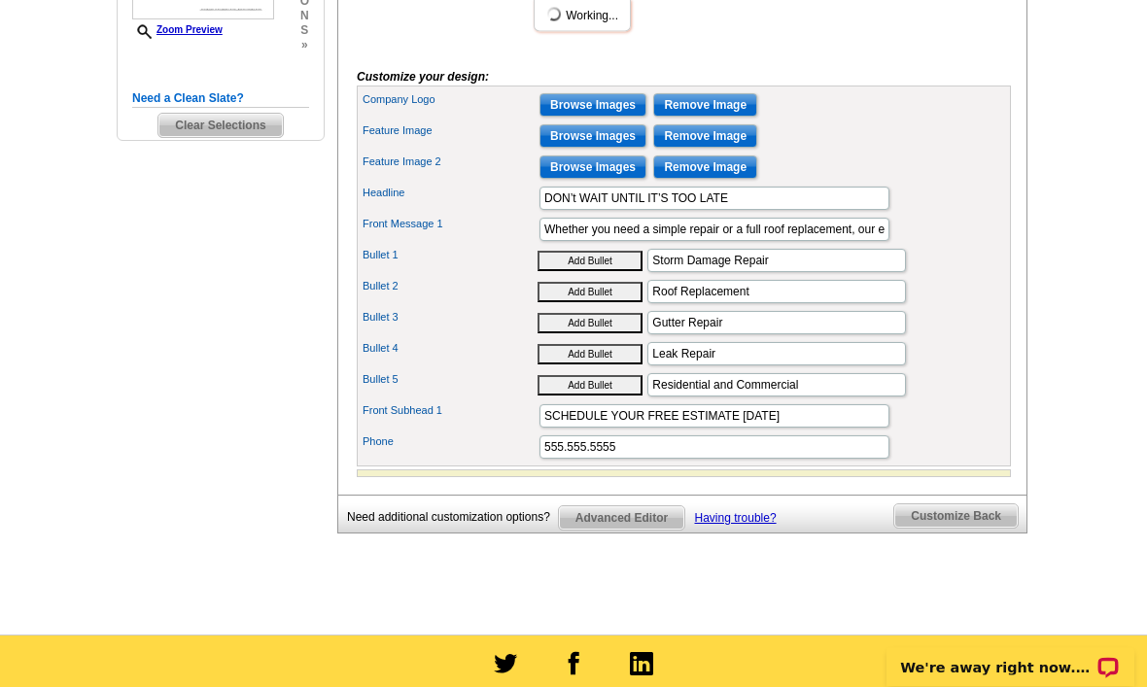
scroll to position [641, 0]
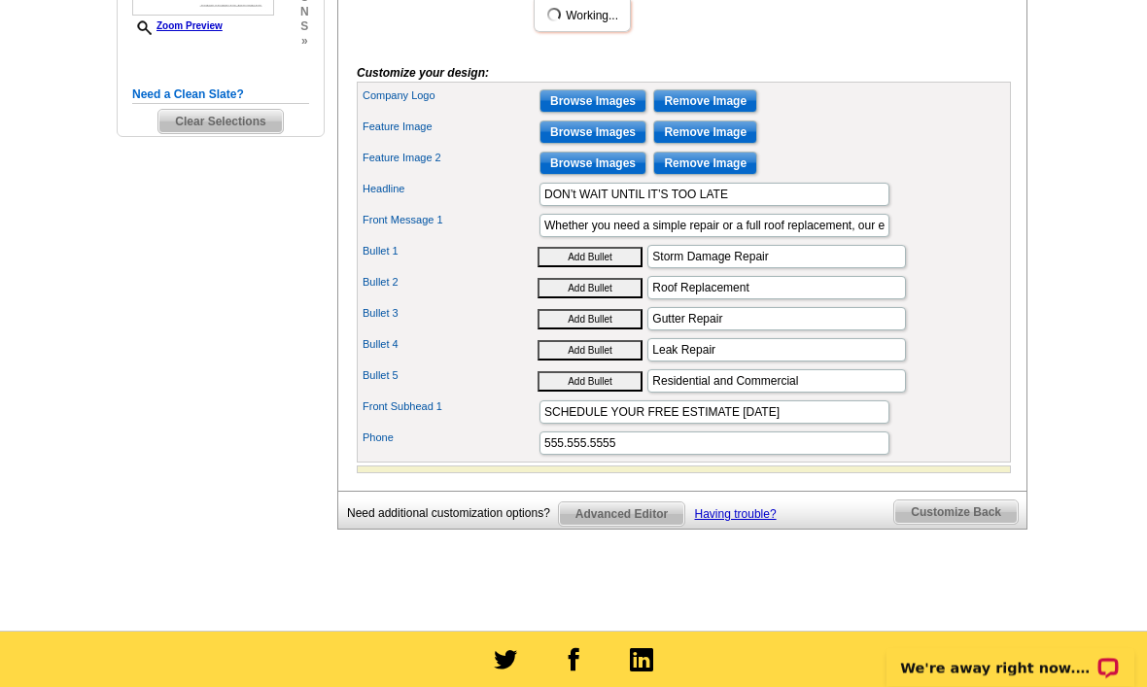
click at [620, 113] on input "Browse Images" at bounding box center [592, 100] width 107 height 23
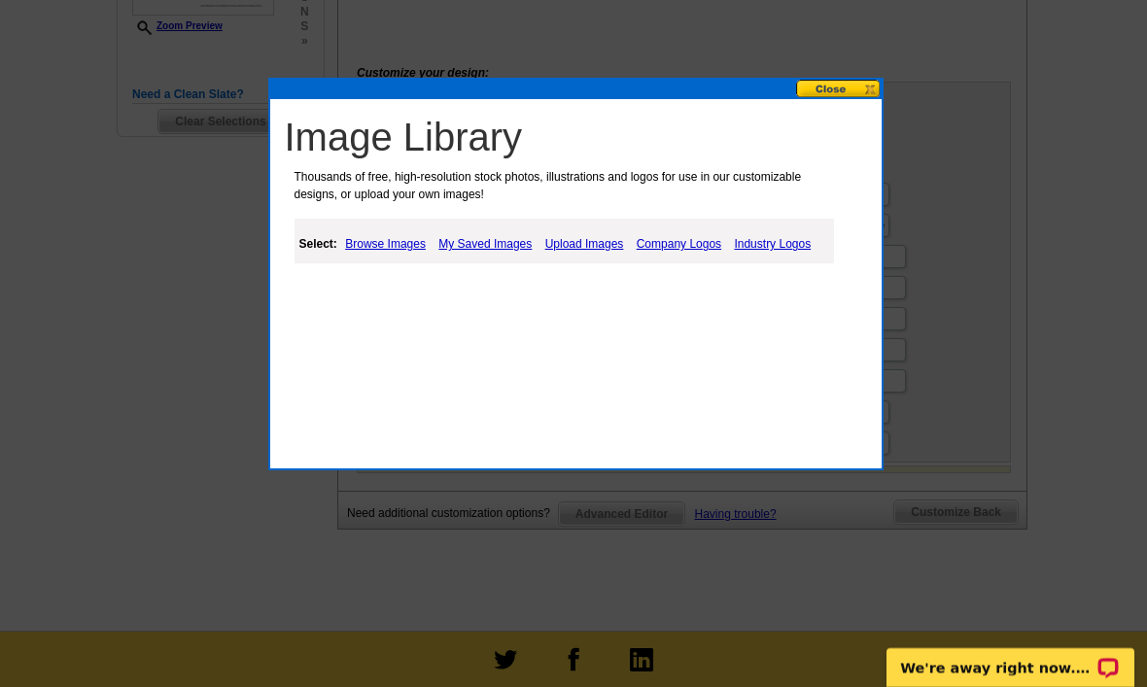
click at [603, 240] on link "Upload Images" at bounding box center [584, 243] width 88 height 23
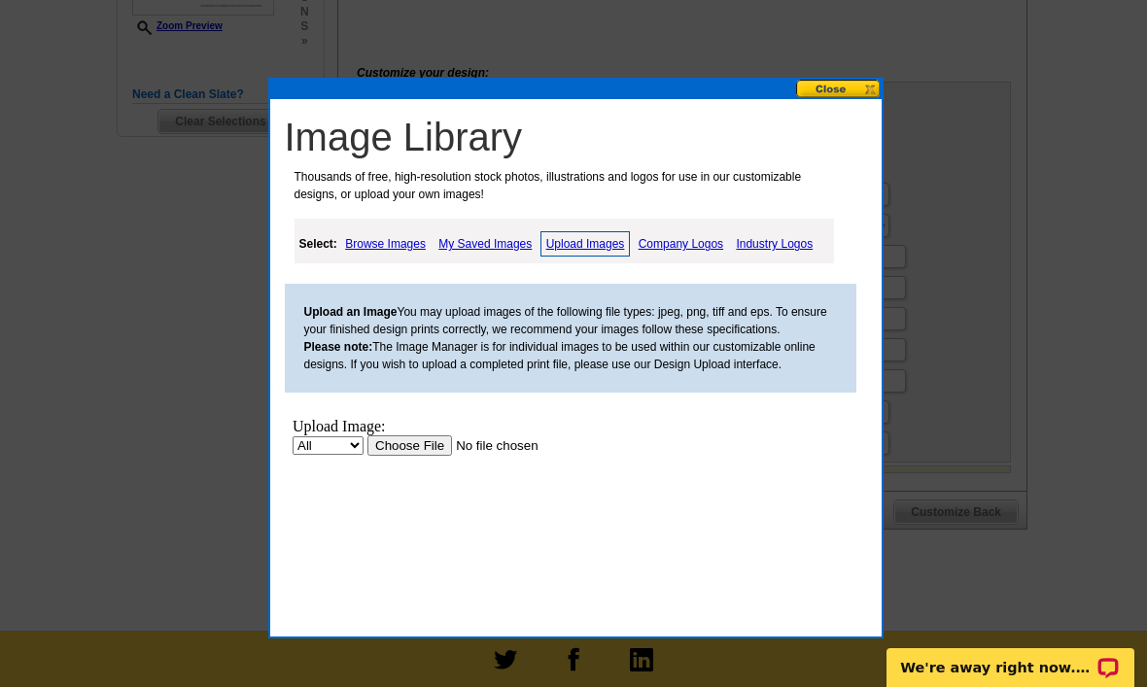
scroll to position [0, 0]
click at [475, 253] on link "My Saved Images" at bounding box center [484, 243] width 103 height 23
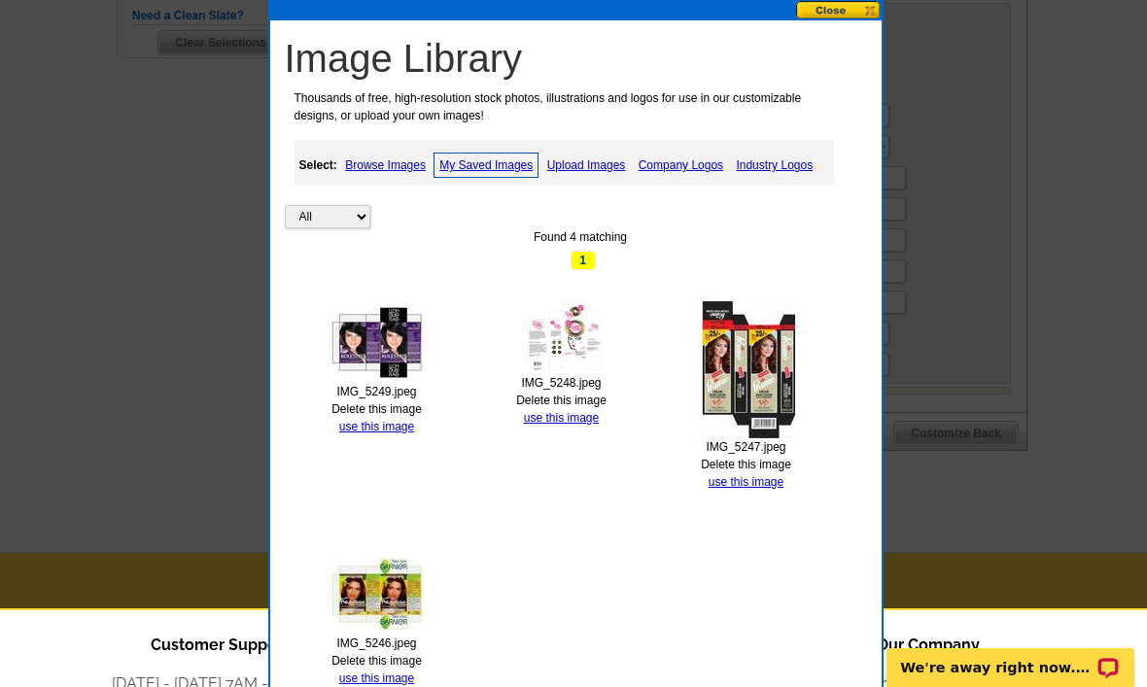
scroll to position [811, 0]
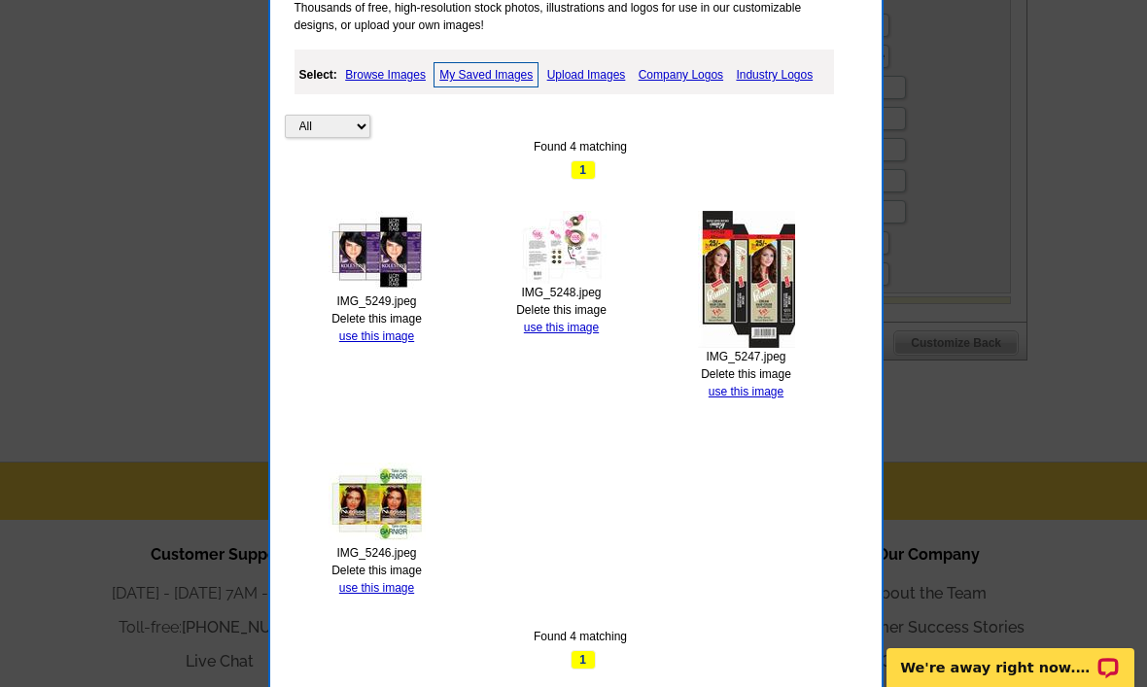
click at [389, 566] on link "Delete this image" at bounding box center [376, 571] width 90 height 14
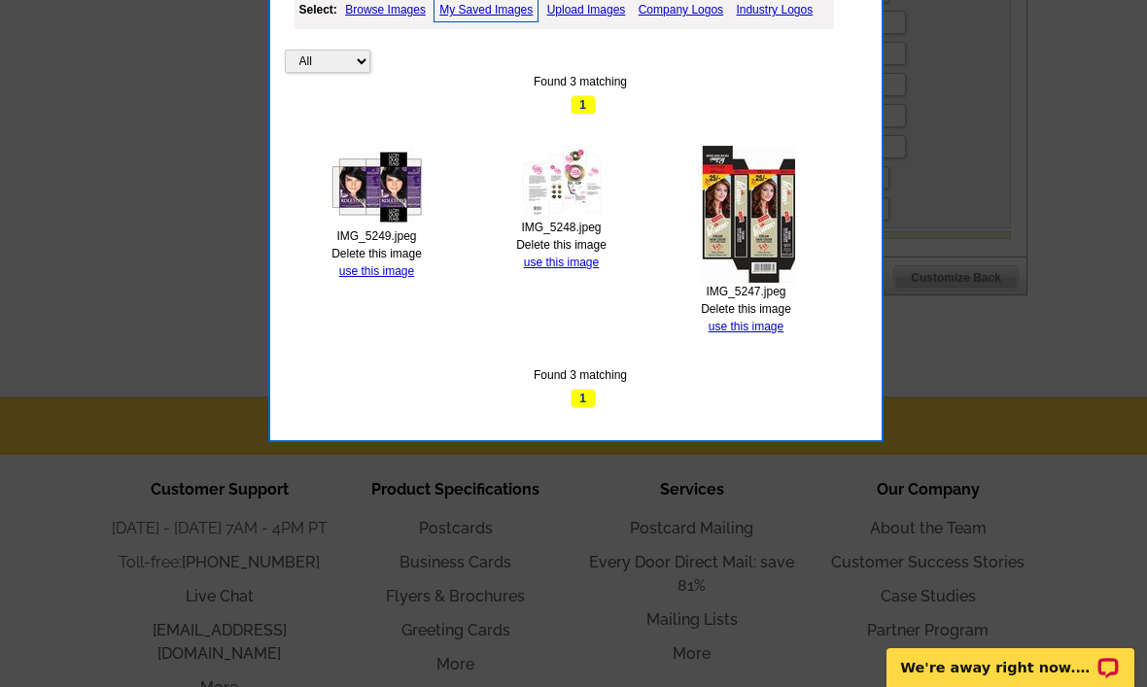
click at [400, 257] on link "Delete this image" at bounding box center [376, 254] width 90 height 14
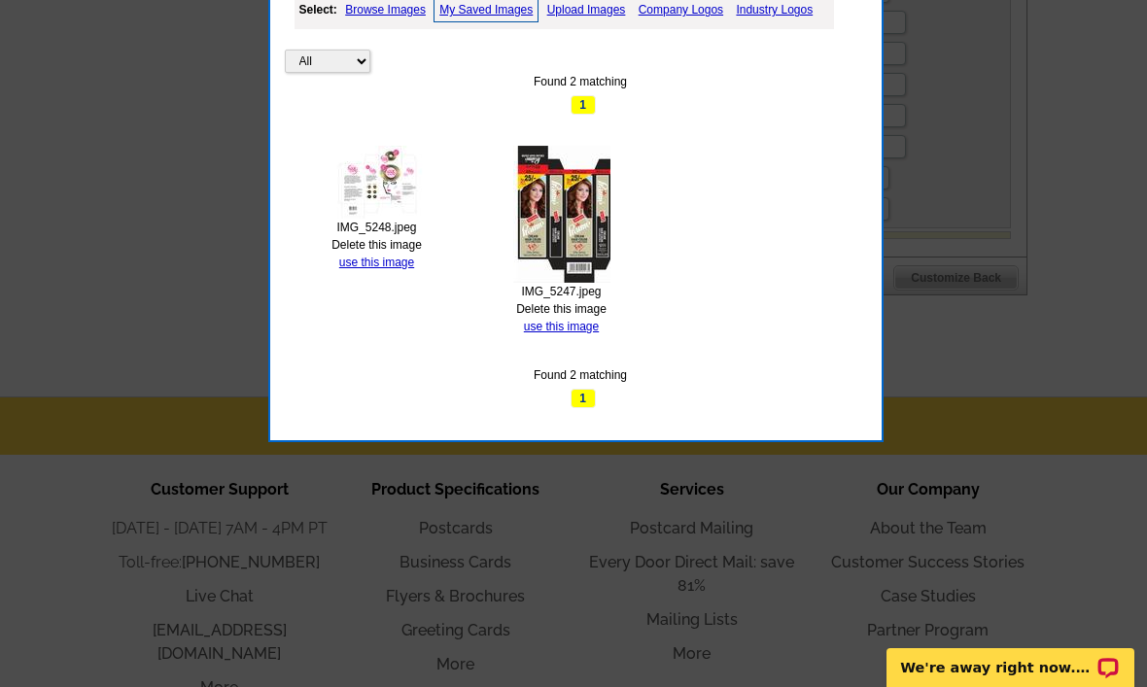
click at [387, 242] on link "Delete this image" at bounding box center [376, 245] width 90 height 14
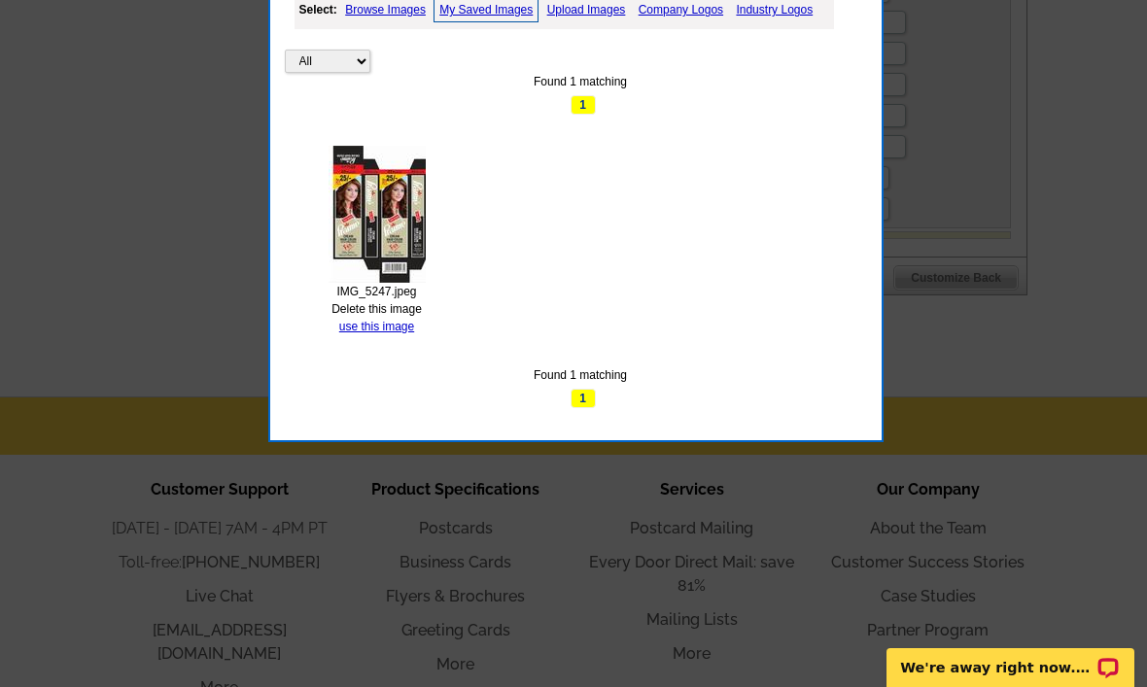
click at [409, 302] on link "Delete this image" at bounding box center [376, 309] width 90 height 14
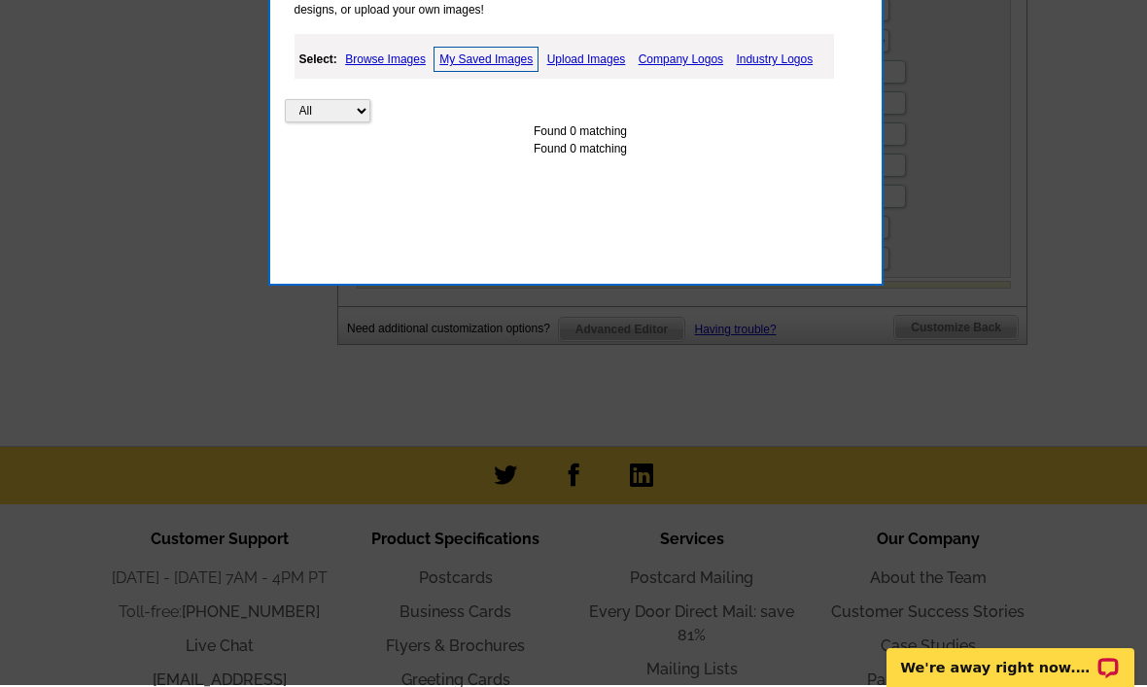
scroll to position [827, 0]
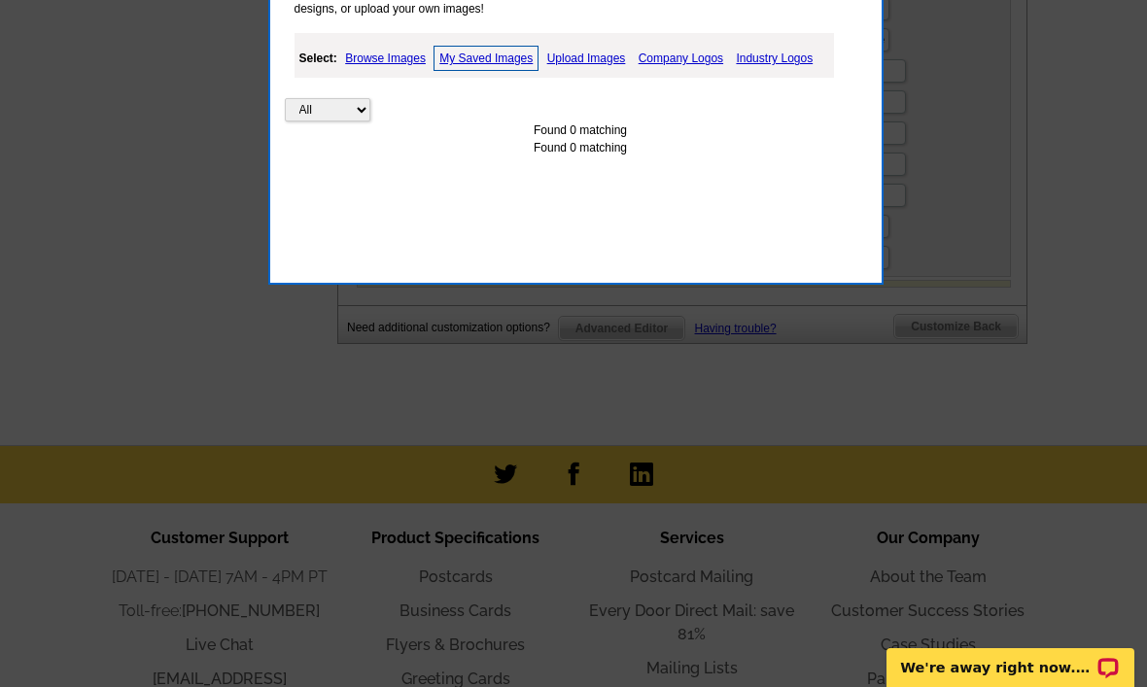
click at [606, 55] on link "Upload Images" at bounding box center [586, 58] width 88 height 23
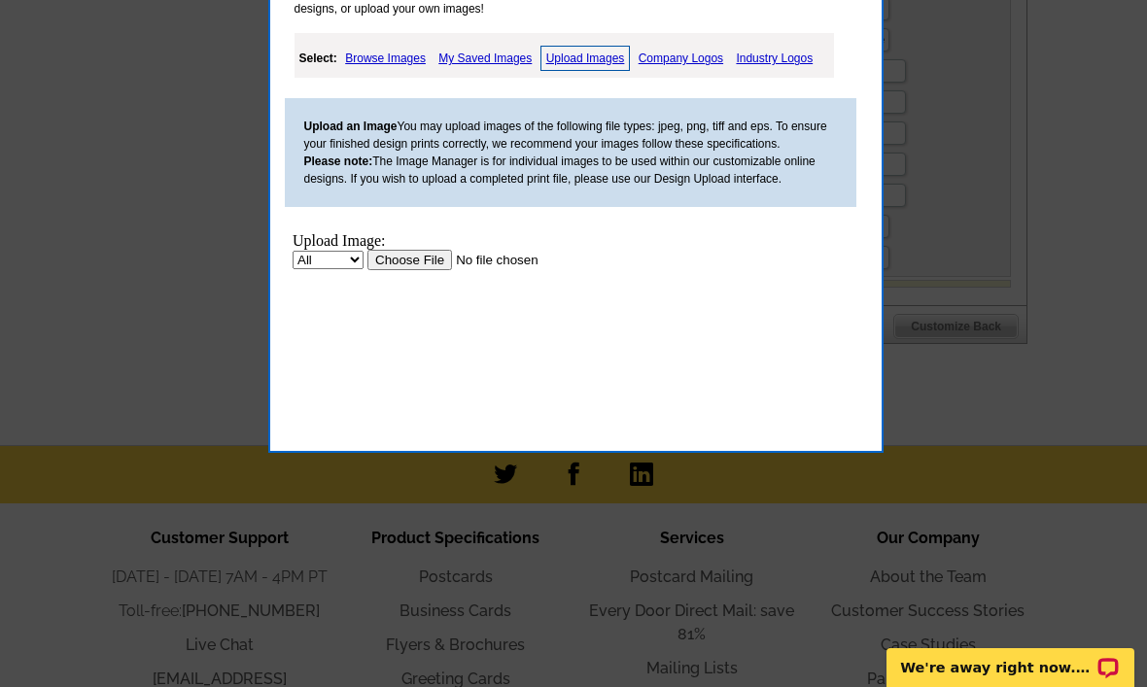
scroll to position [0, 0]
click at [433, 259] on input "file" at bounding box center [489, 260] width 246 height 20
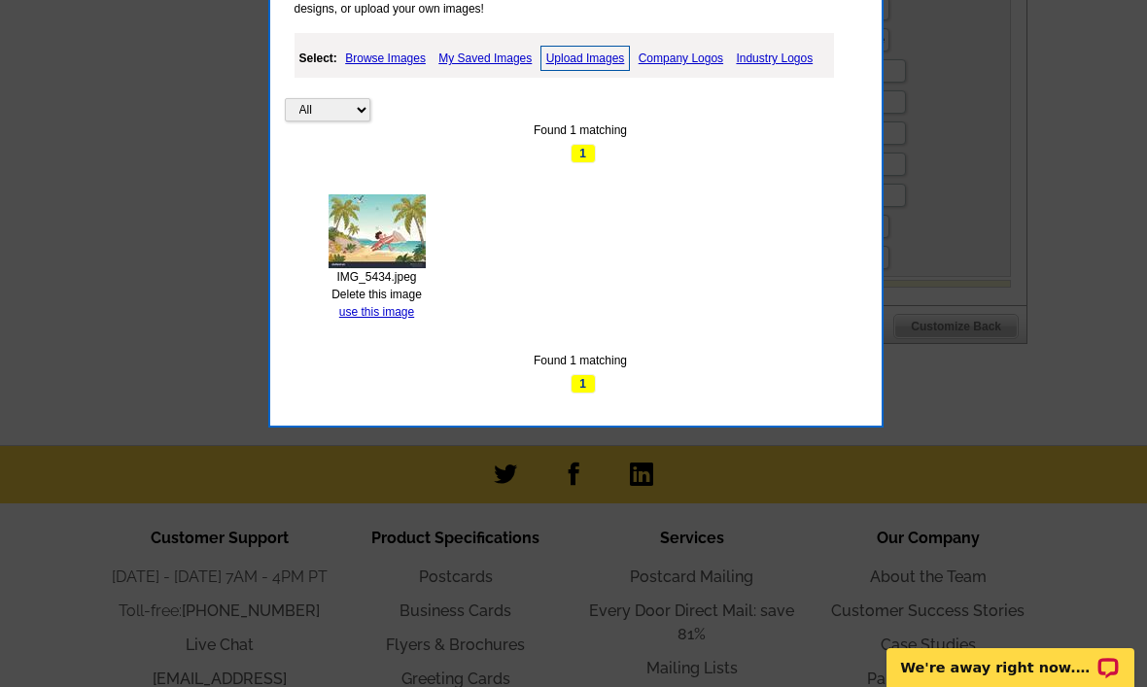
click at [378, 316] on link "use this image" at bounding box center [376, 312] width 75 height 14
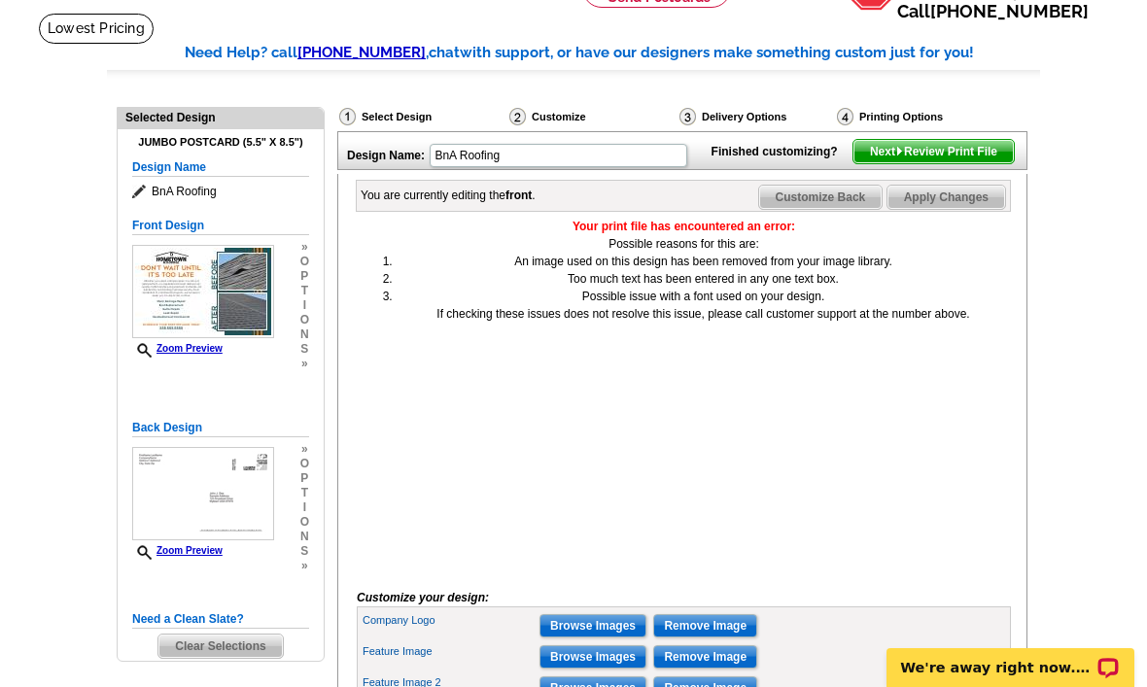
scroll to position [120, 0]
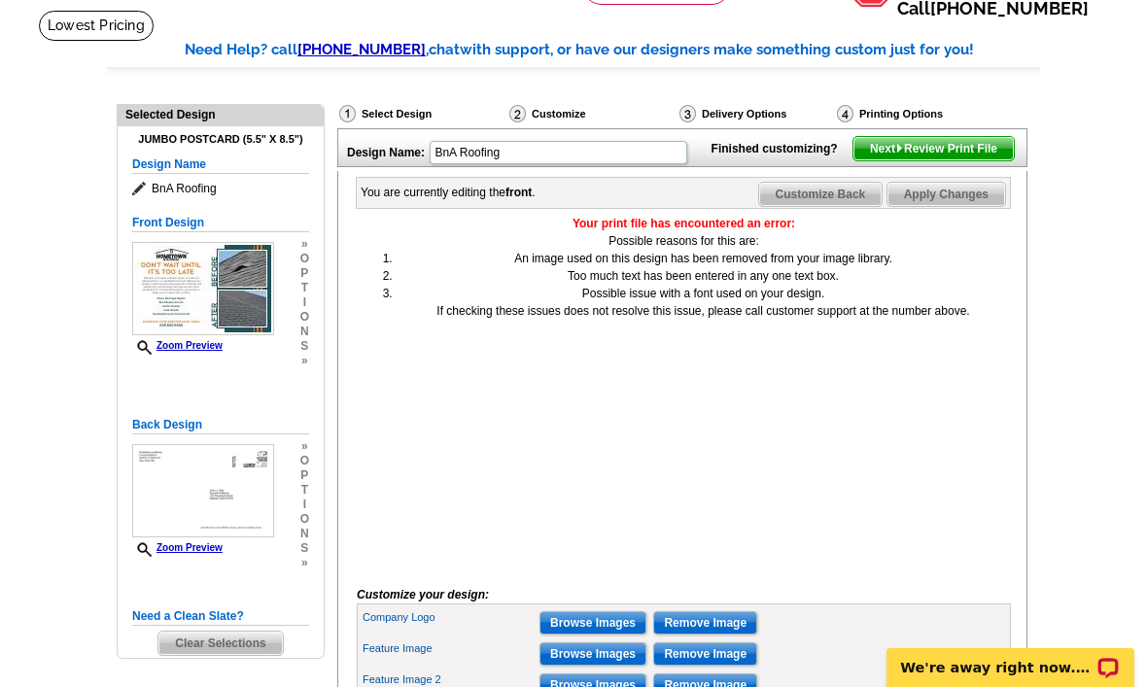
click at [798, 206] on span "Customize Back" at bounding box center [820, 194] width 123 height 23
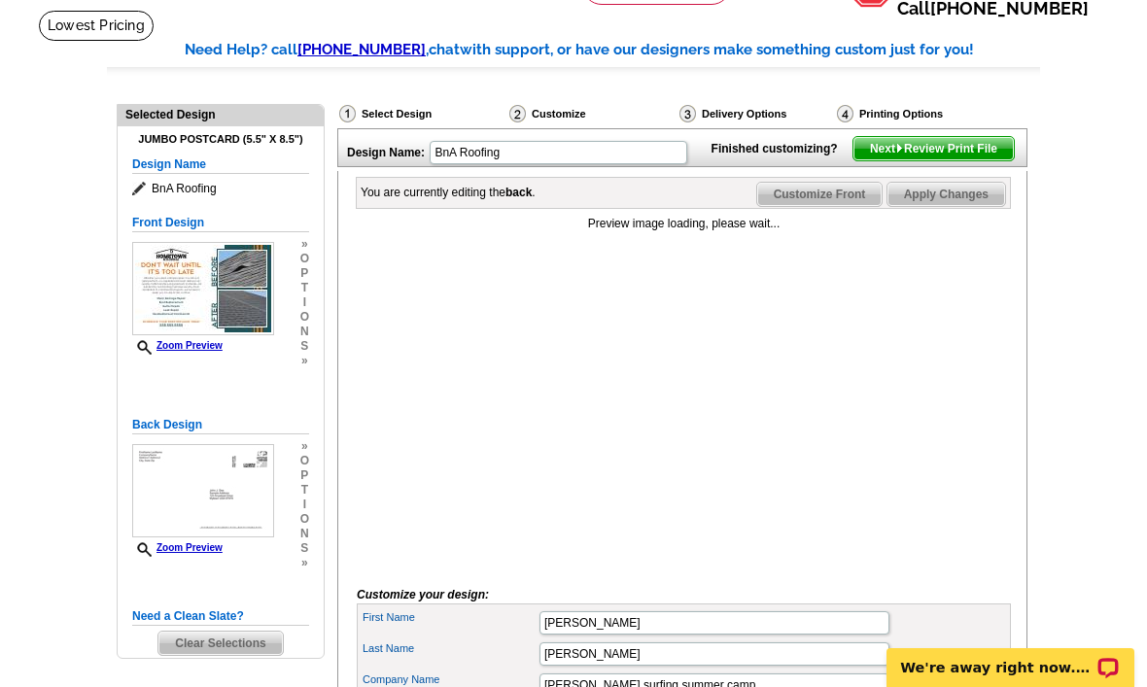
click at [784, 206] on span "Customize Front" at bounding box center [819, 194] width 125 height 23
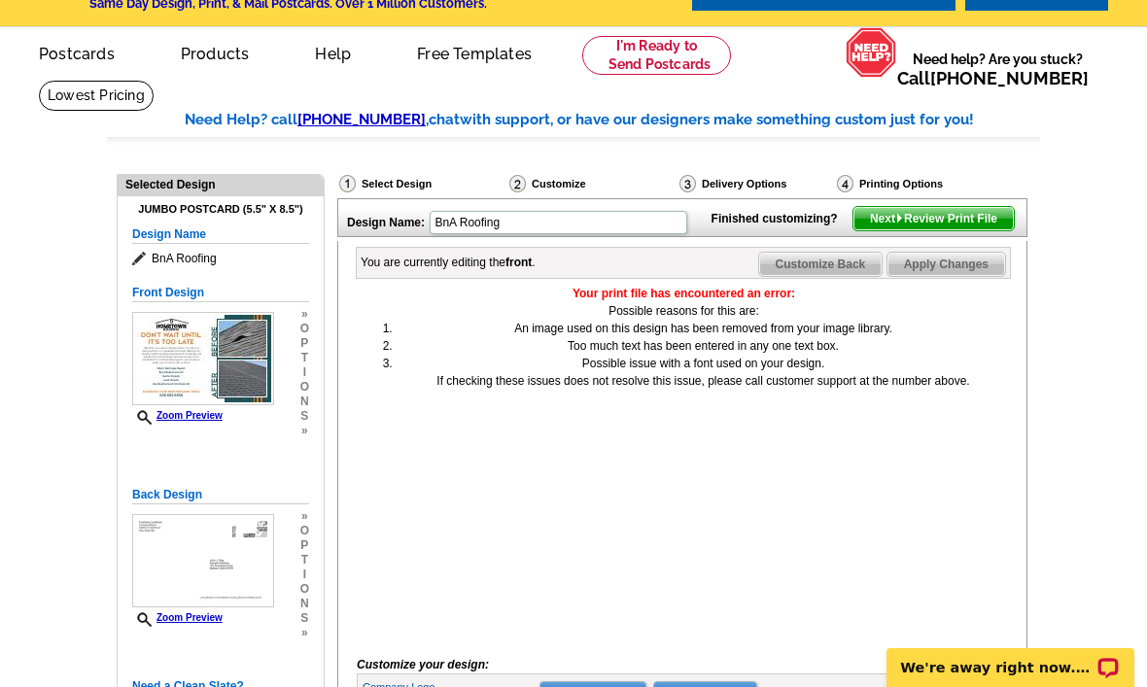
scroll to position [0, 0]
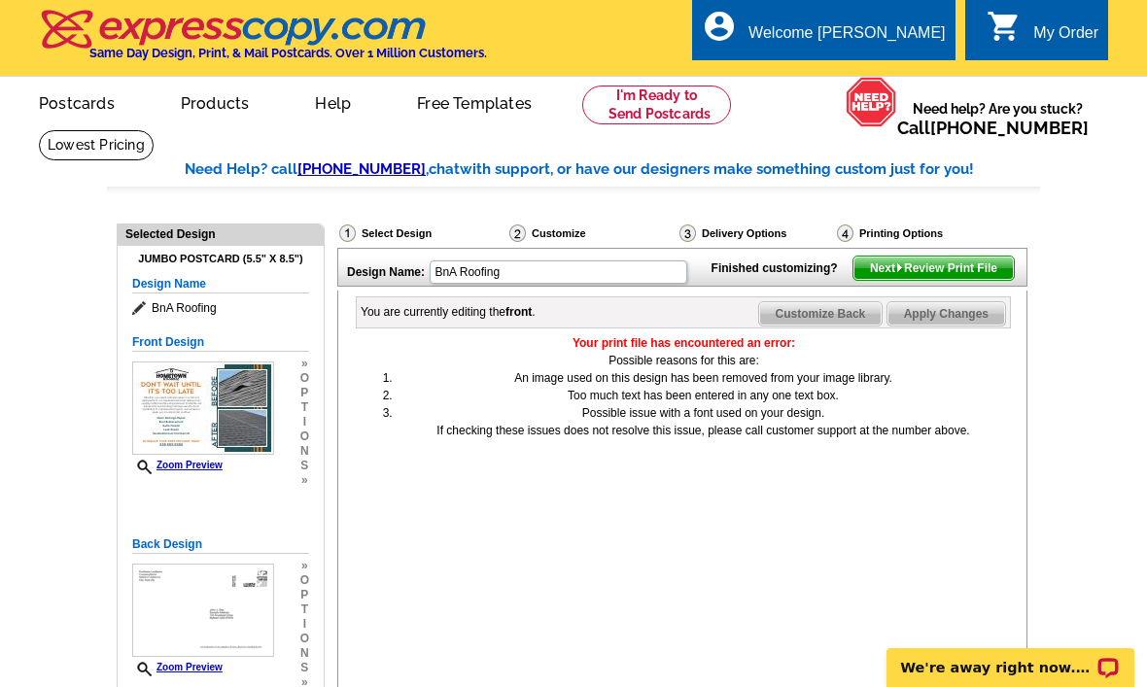
click at [108, 34] on img at bounding box center [234, 29] width 390 height 41
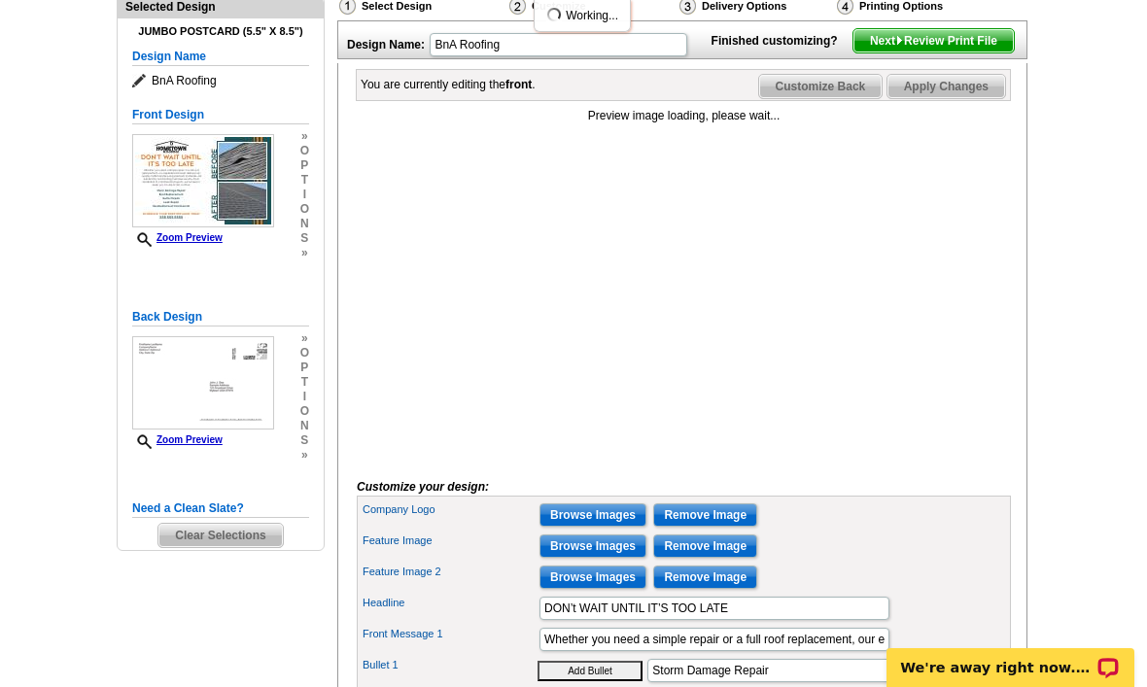
click at [211, 527] on span "Clear Selections" at bounding box center [219, 535] width 123 height 23
click at [203, 523] on link "Clear Selections" at bounding box center [219, 535] width 125 height 25
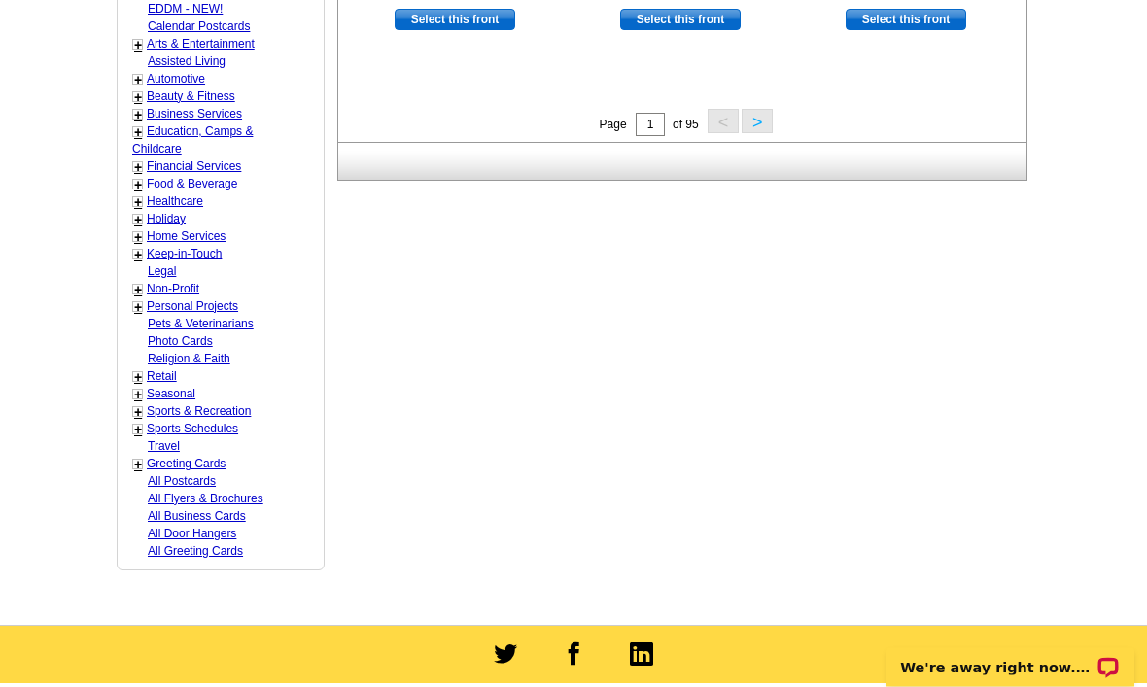
scroll to position [942, 0]
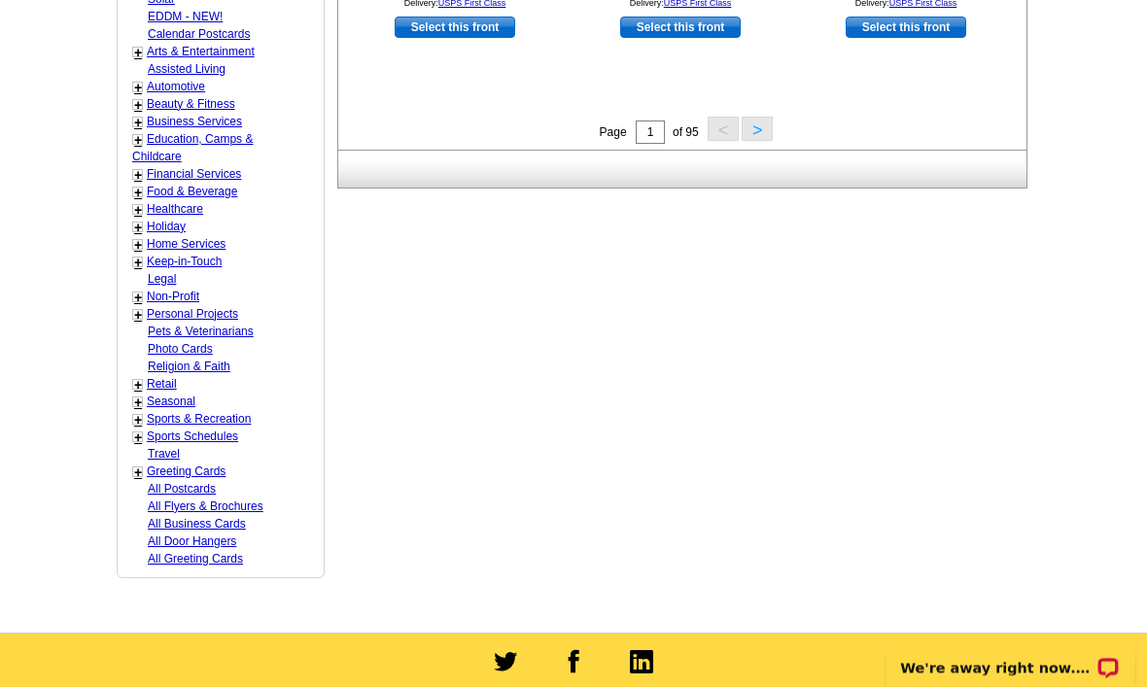
click at [156, 237] on link "Home Services" at bounding box center [186, 244] width 79 height 14
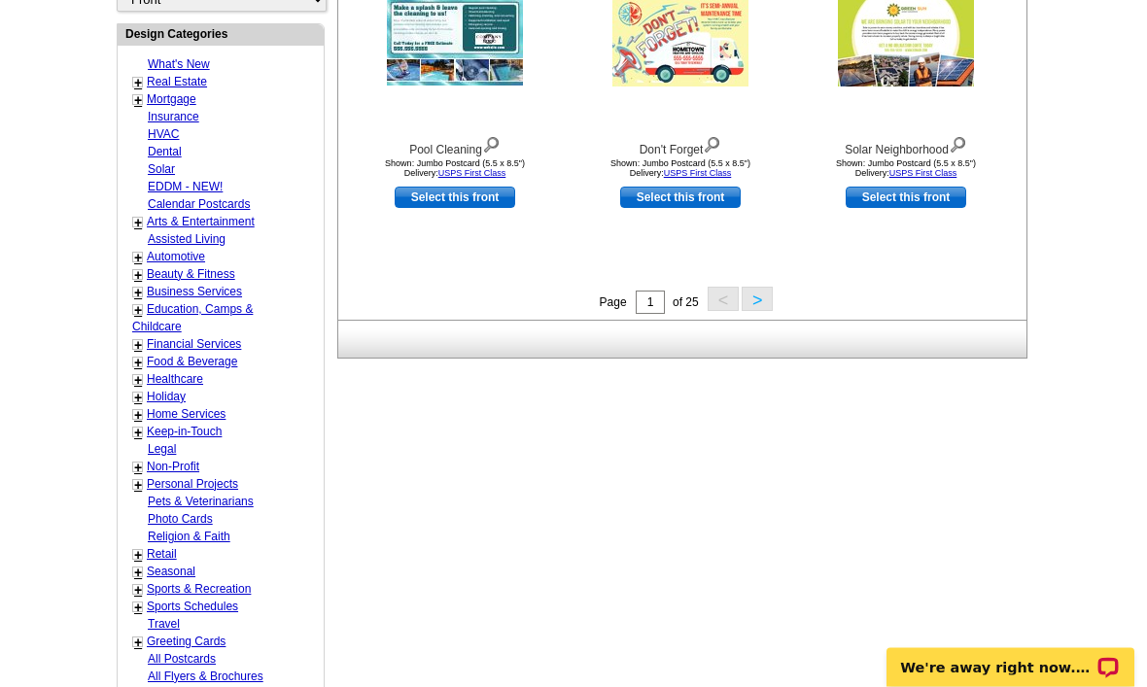
scroll to position [772, 0]
click at [155, 425] on link "Keep-in-Touch" at bounding box center [184, 432] width 75 height 14
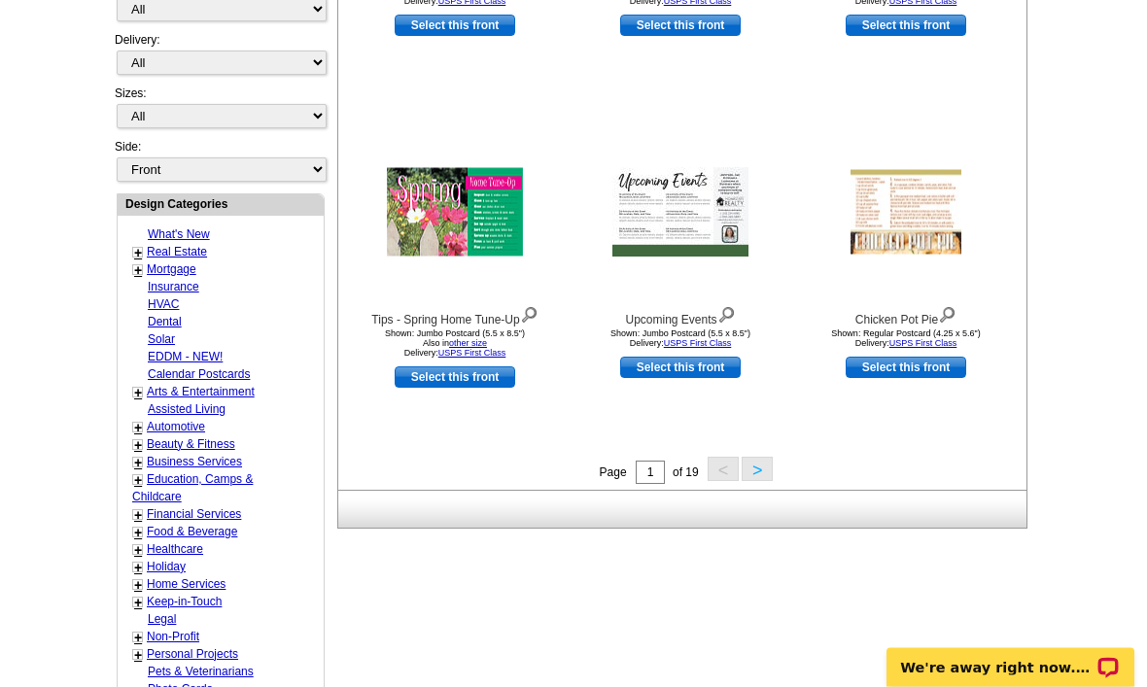
scroll to position [602, 0]
click at [214, 455] on link "Business Services" at bounding box center [194, 462] width 95 height 14
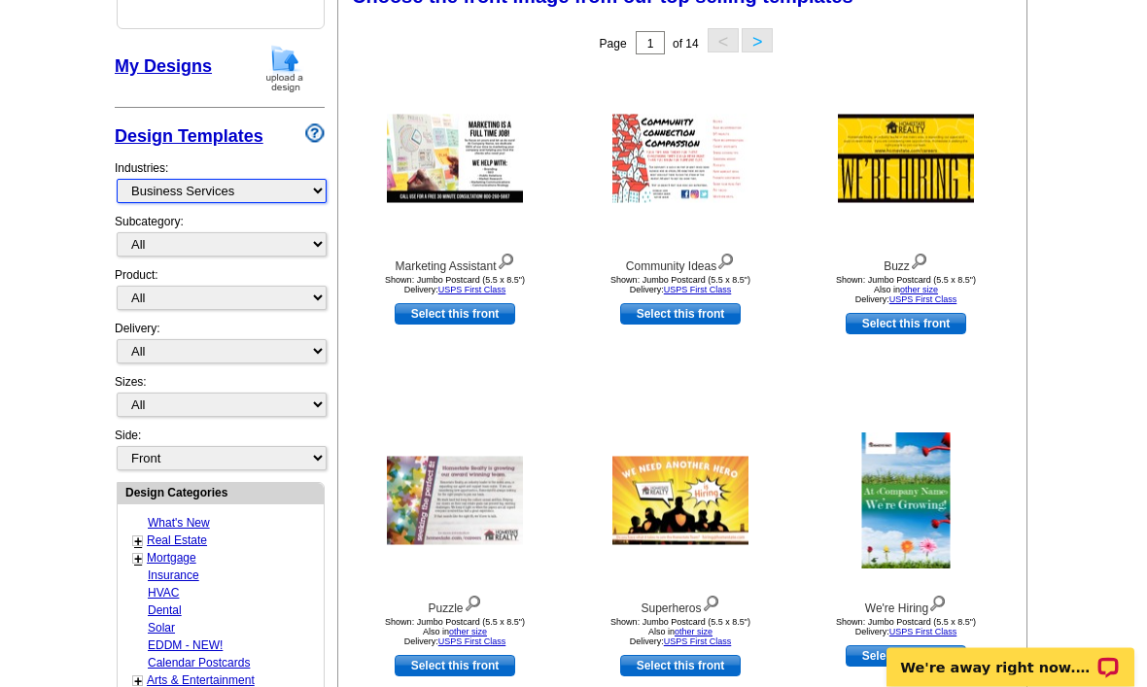
click at [137, 196] on select "What's New Real Estate Mortgage Insurance HVAC Dental Solar EDDM - NEW! Calenda…" at bounding box center [222, 192] width 210 height 24
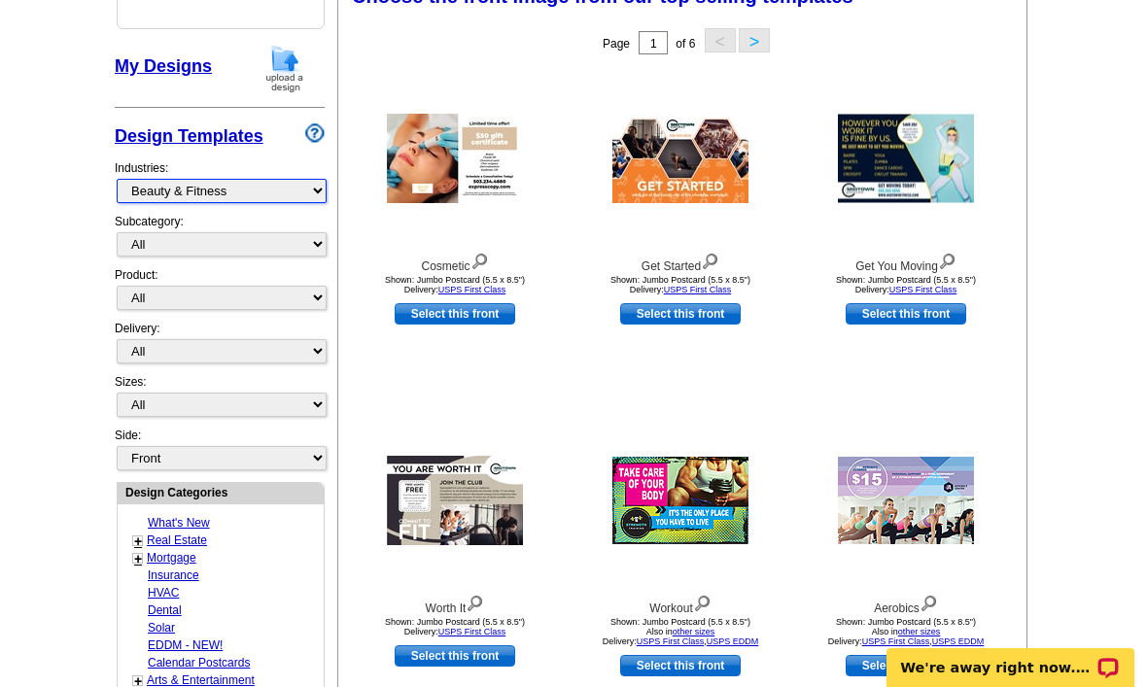
click at [156, 179] on select "What's New Real Estate Mortgage Insurance HVAC Dental Solar EDDM - NEW! Calenda…" at bounding box center [222, 191] width 210 height 24
select select "785"
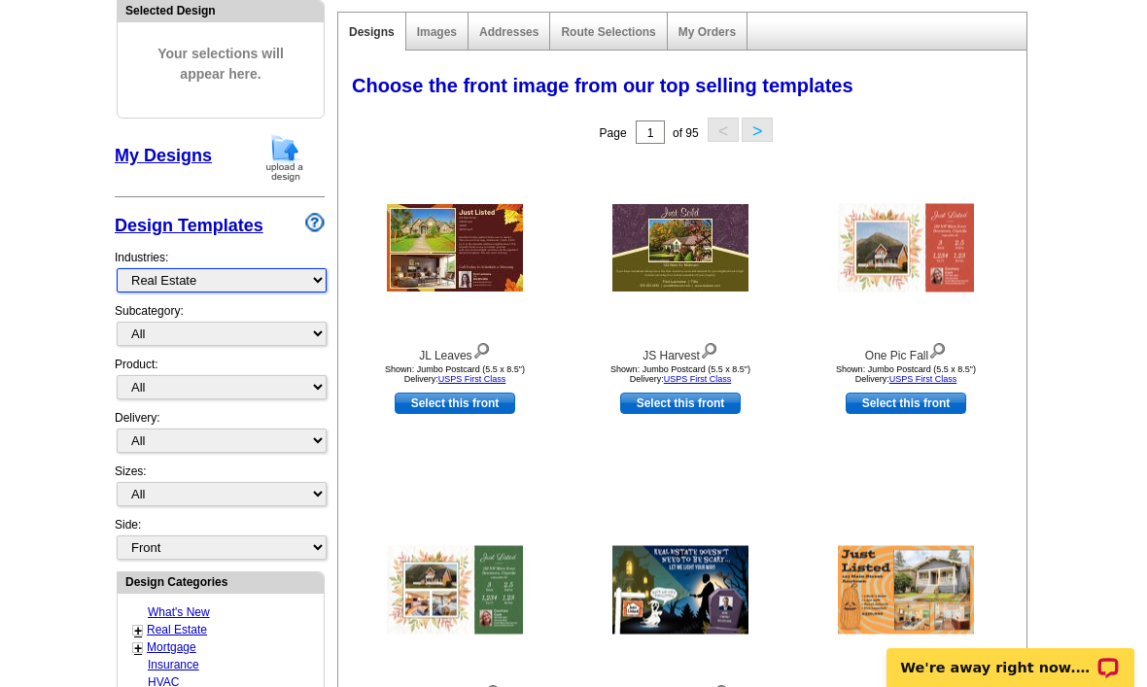
scroll to position [220, 0]
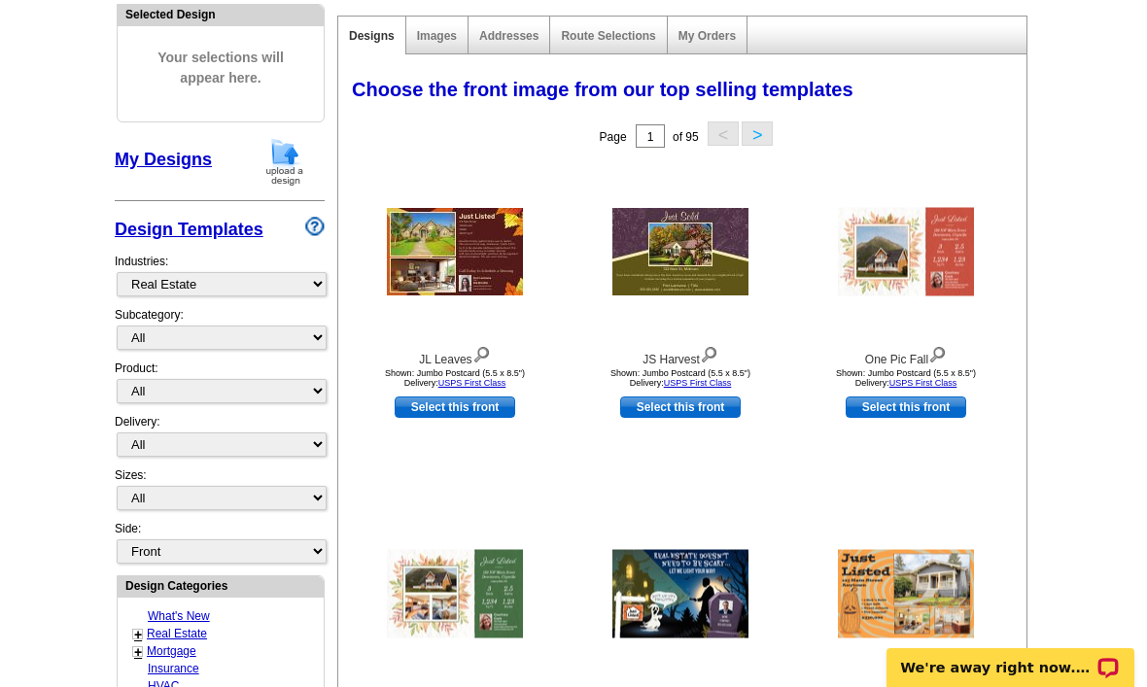
click at [475, 399] on link "Select this front" at bounding box center [455, 407] width 121 height 21
select select "2"
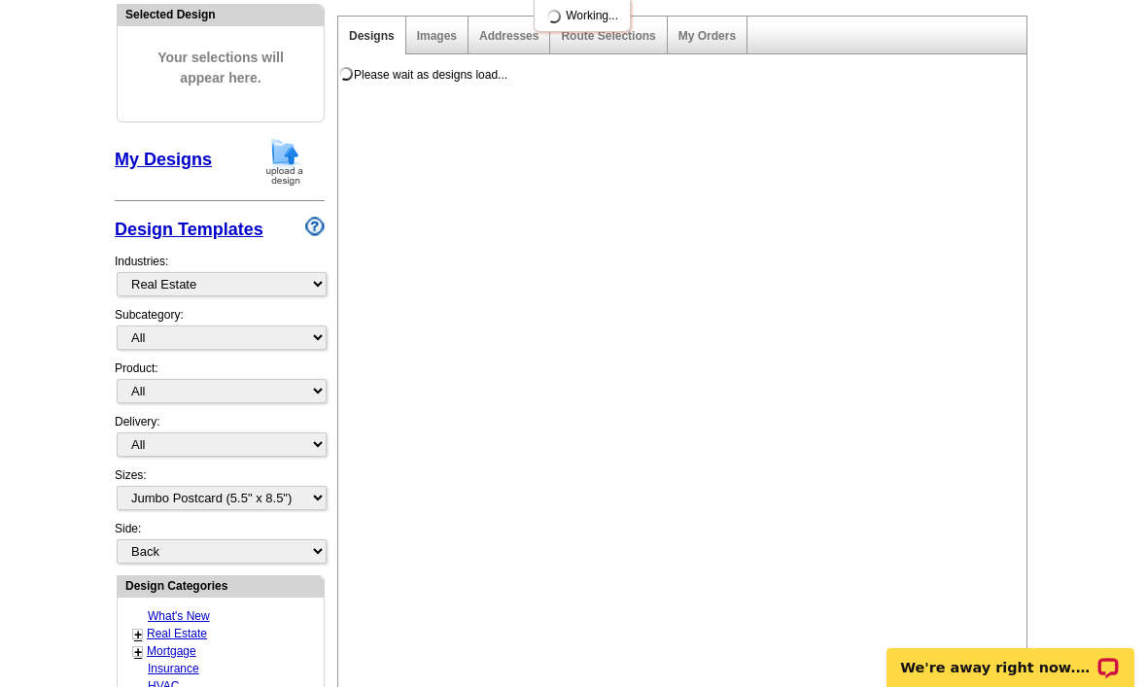
scroll to position [0, 0]
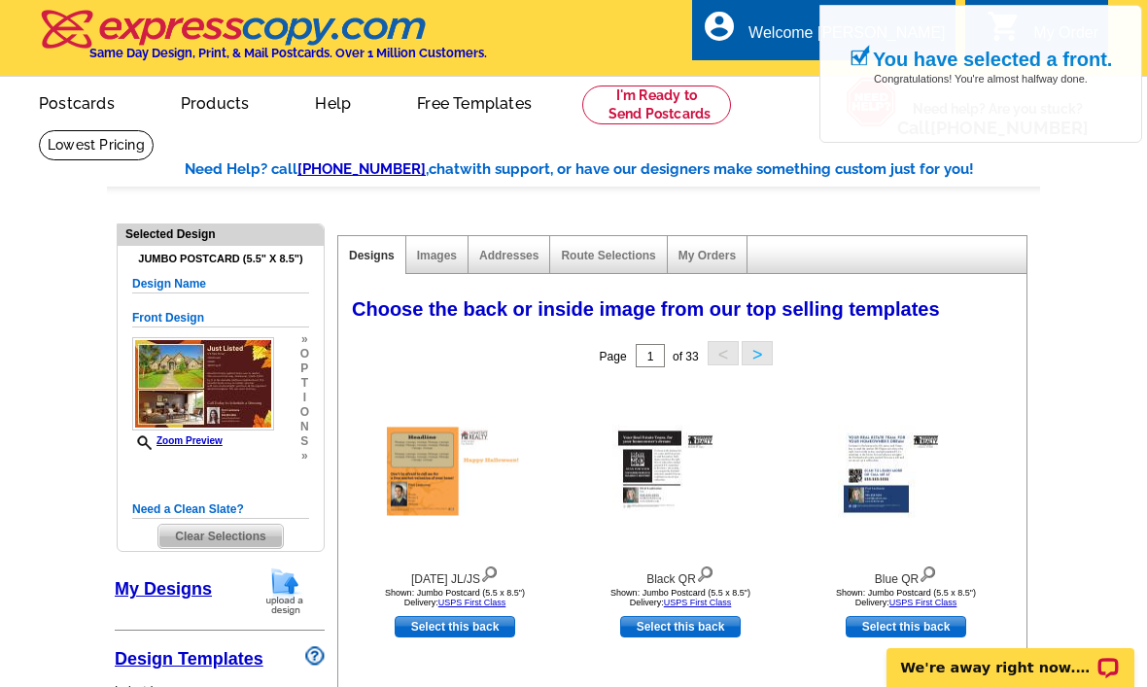
click at [435, 622] on link "Select this back" at bounding box center [455, 626] width 121 height 21
select select "front"
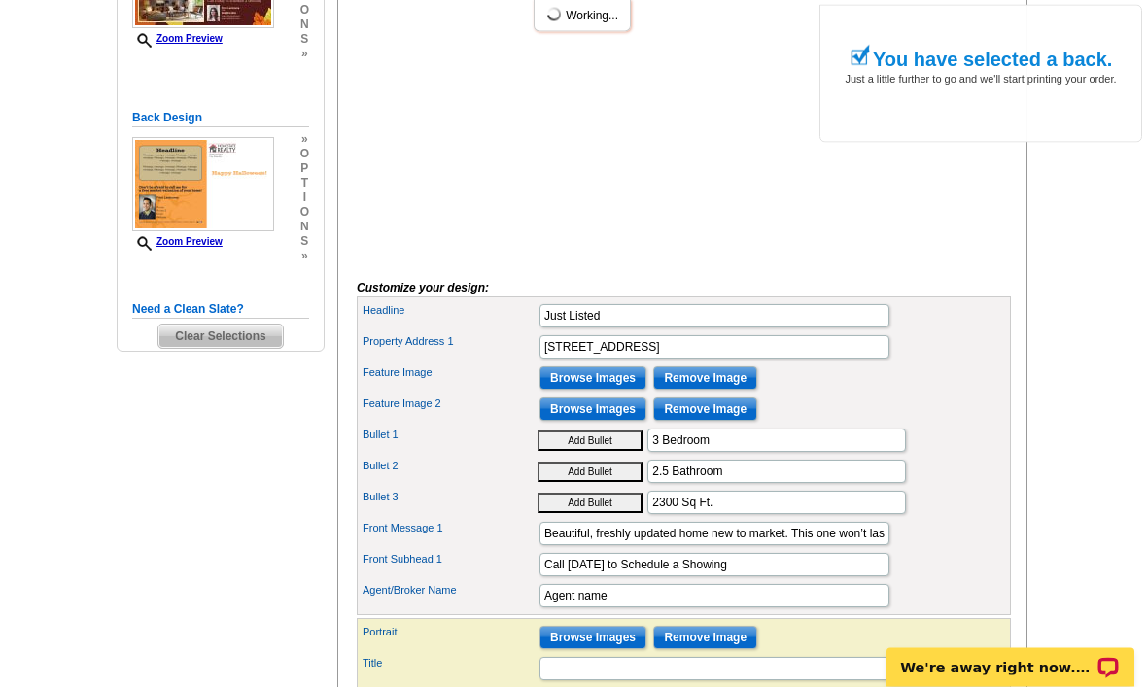
scroll to position [430, 0]
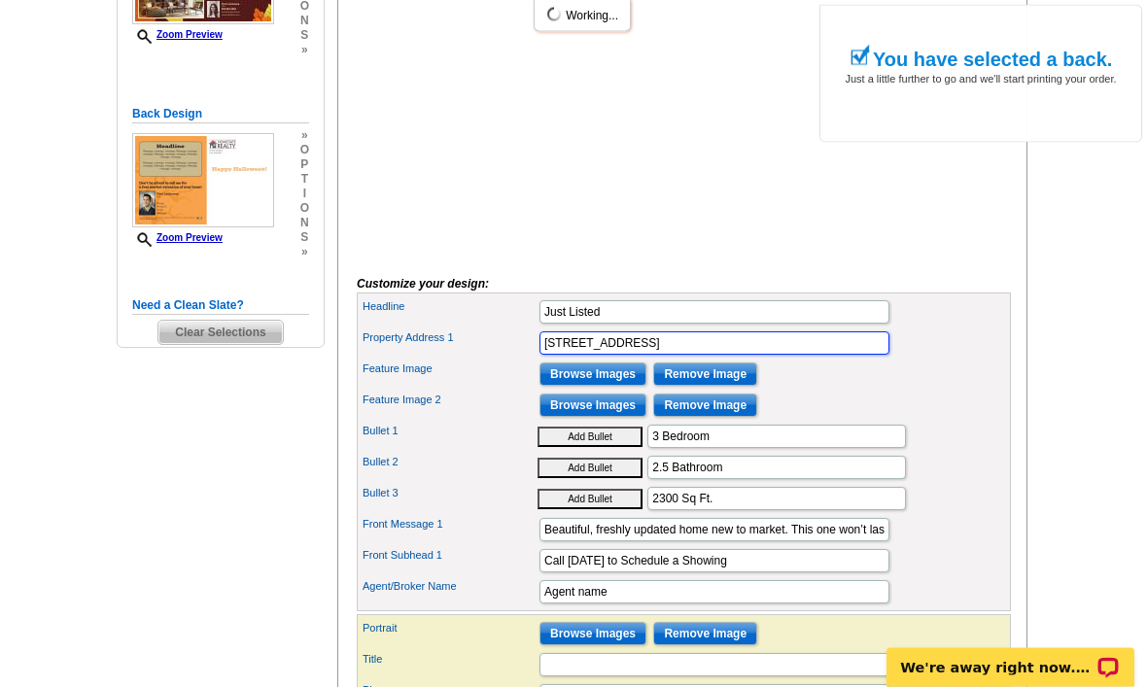
click at [805, 356] on input "[STREET_ADDRESS]" at bounding box center [714, 343] width 350 height 23
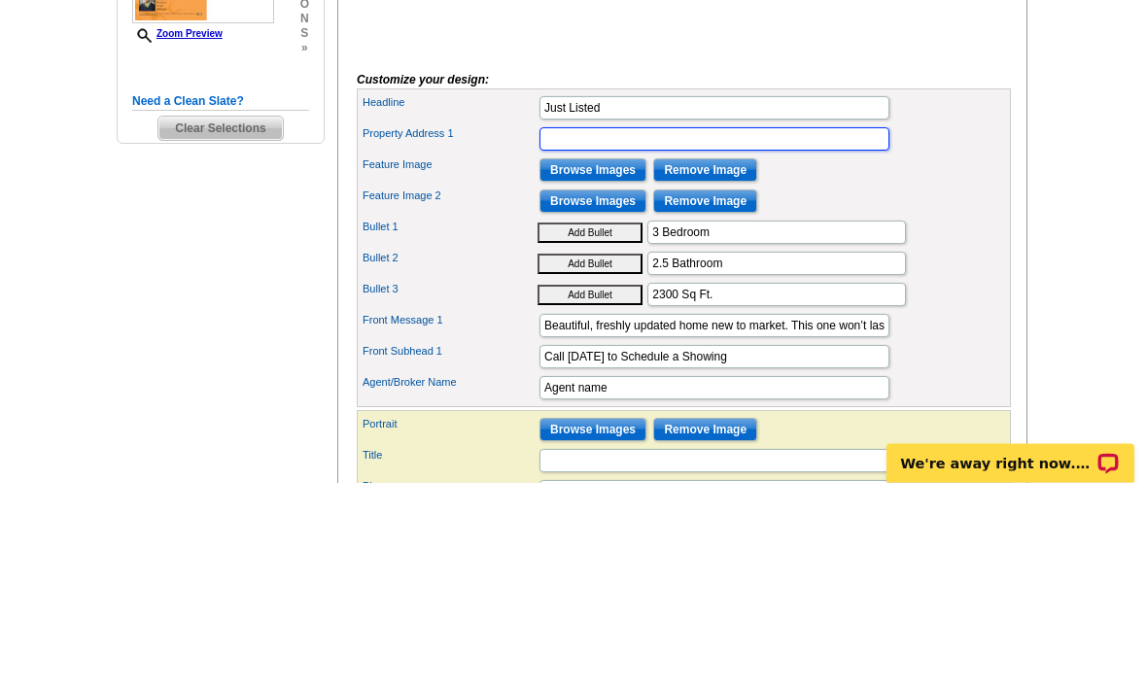
type input "[STREET_ADDRESS]"
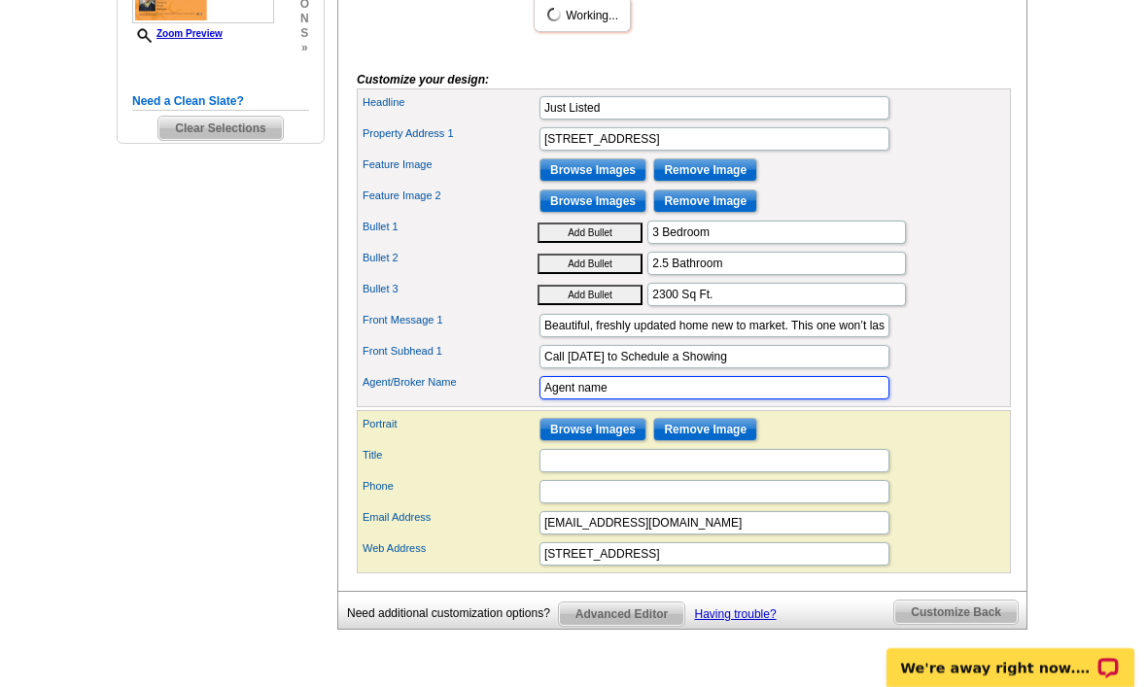
click at [841, 399] on input "Agent name" at bounding box center [714, 387] width 350 height 23
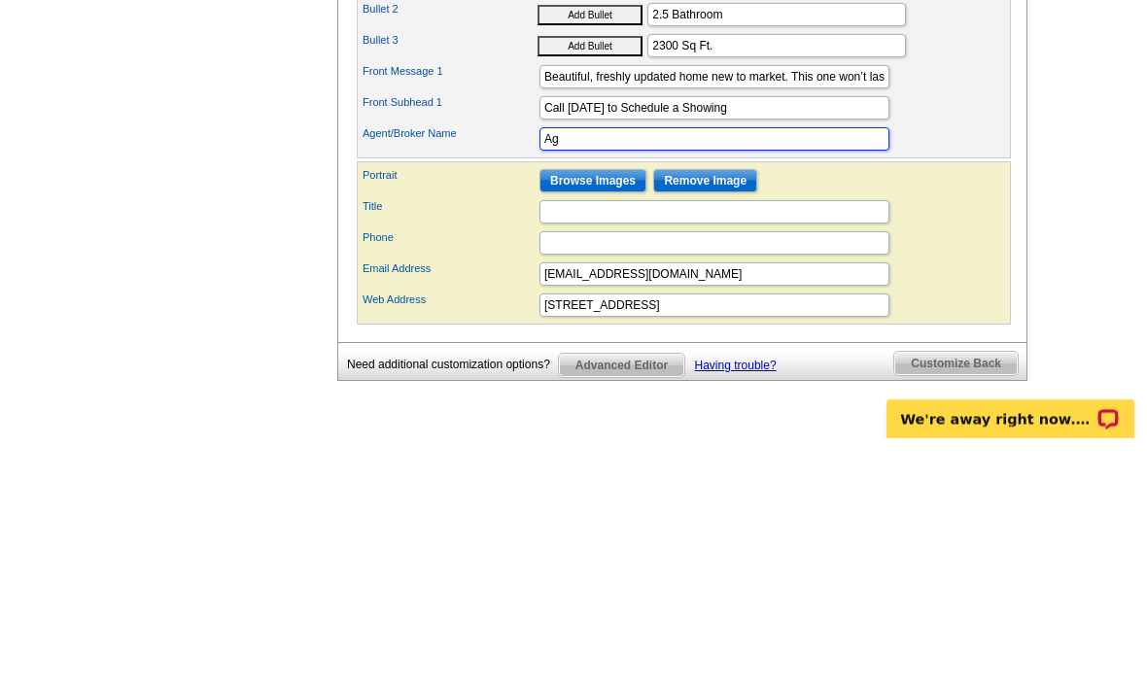
type input "A"
type input "[PERSON_NAME]"
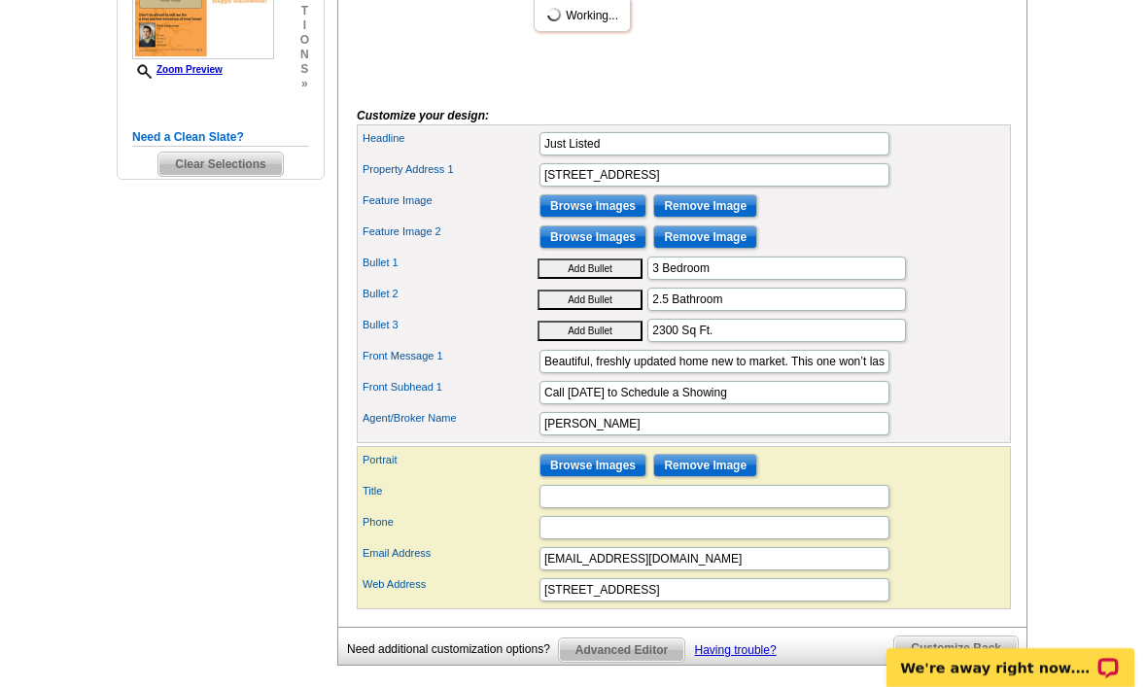
scroll to position [598, 0]
click at [578, 478] on div "Portrait Browse Images Remove Image Title Phone Email Address Web Address" at bounding box center [684, 528] width 654 height 163
click at [589, 478] on input "Browse Images" at bounding box center [592, 466] width 107 height 23
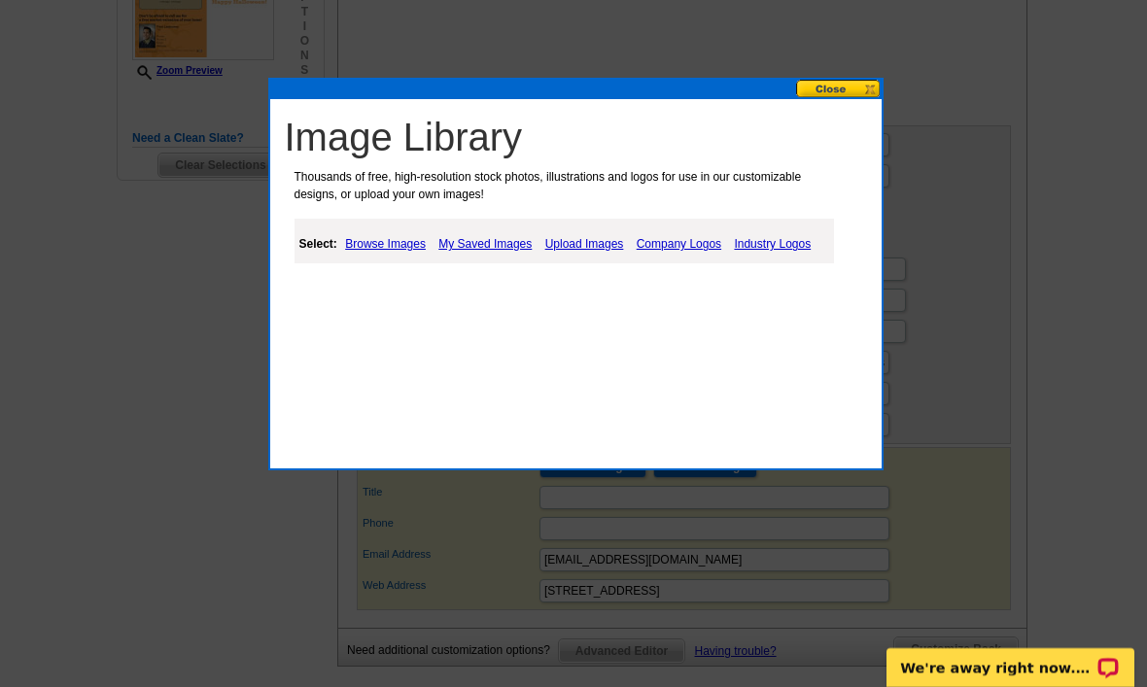
click at [482, 249] on link "My Saved Images" at bounding box center [484, 243] width 103 height 23
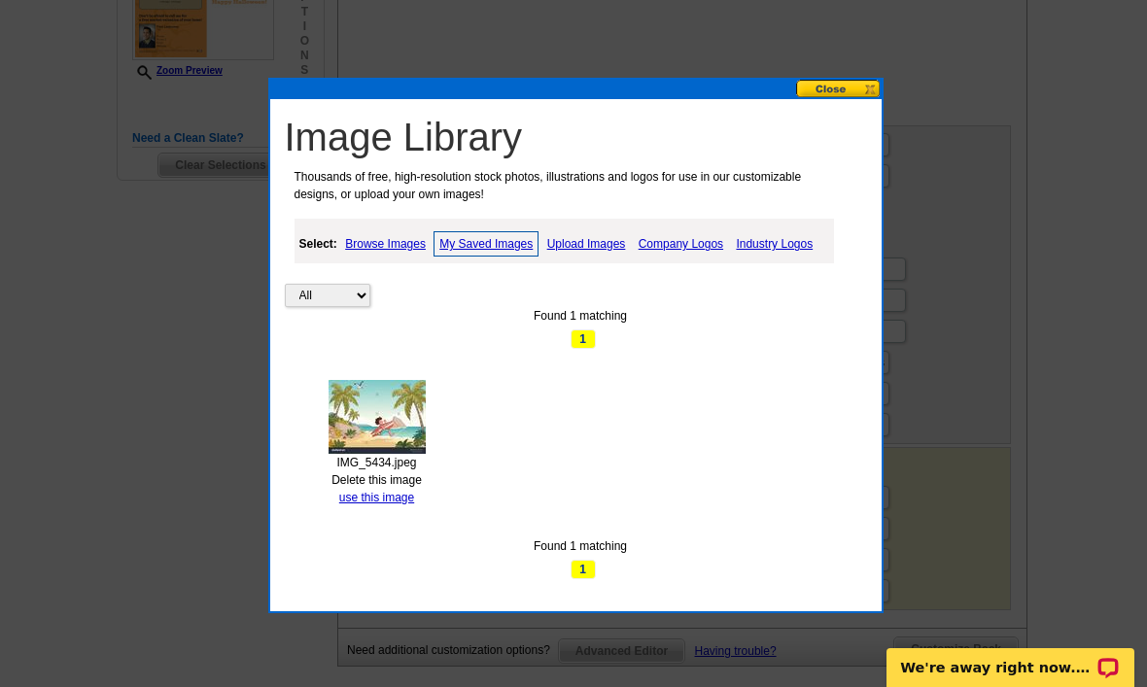
click at [394, 494] on link "use this image" at bounding box center [376, 498] width 75 height 14
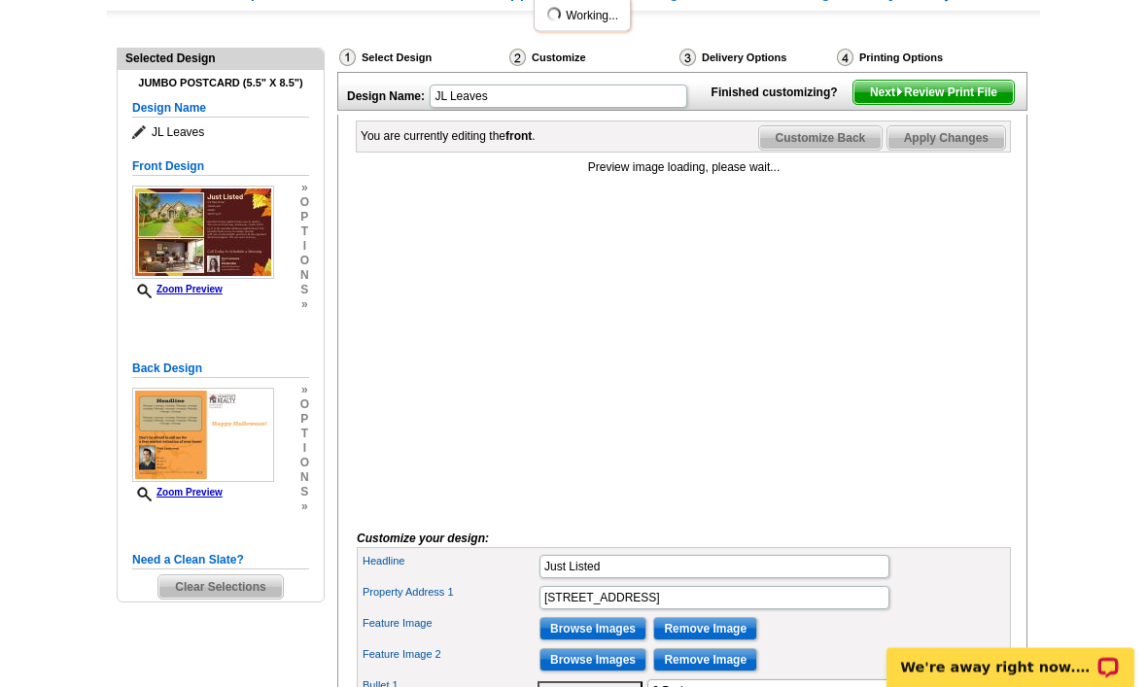
scroll to position [168, 0]
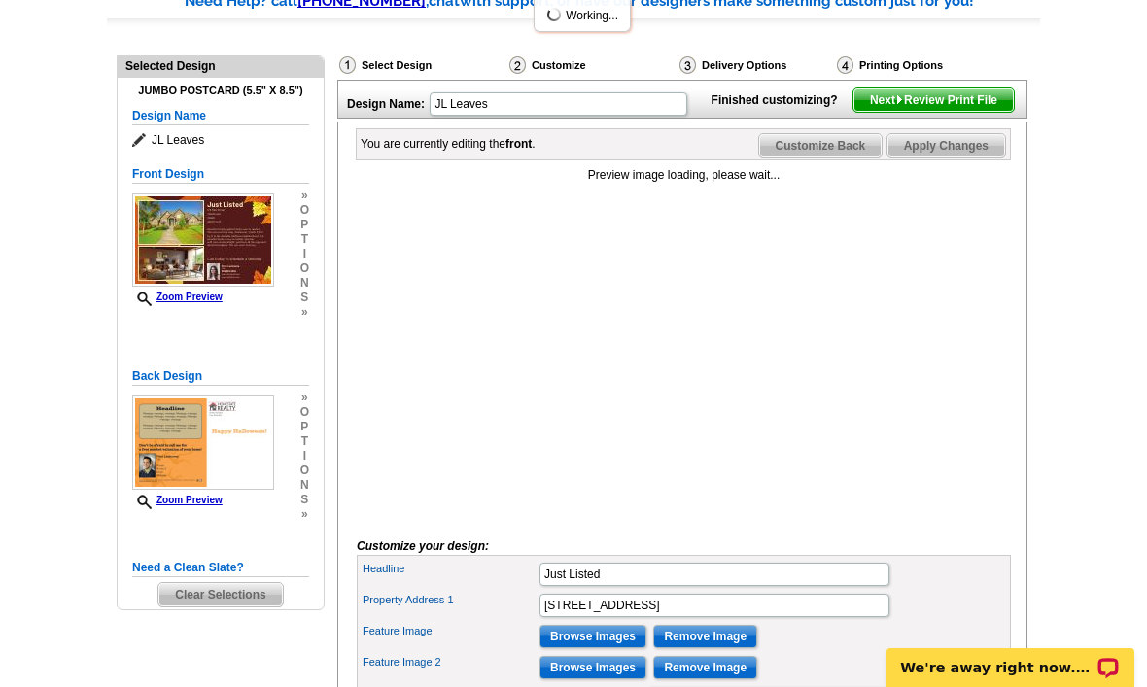
click at [810, 158] on link "Customize Back" at bounding box center [820, 145] width 125 height 25
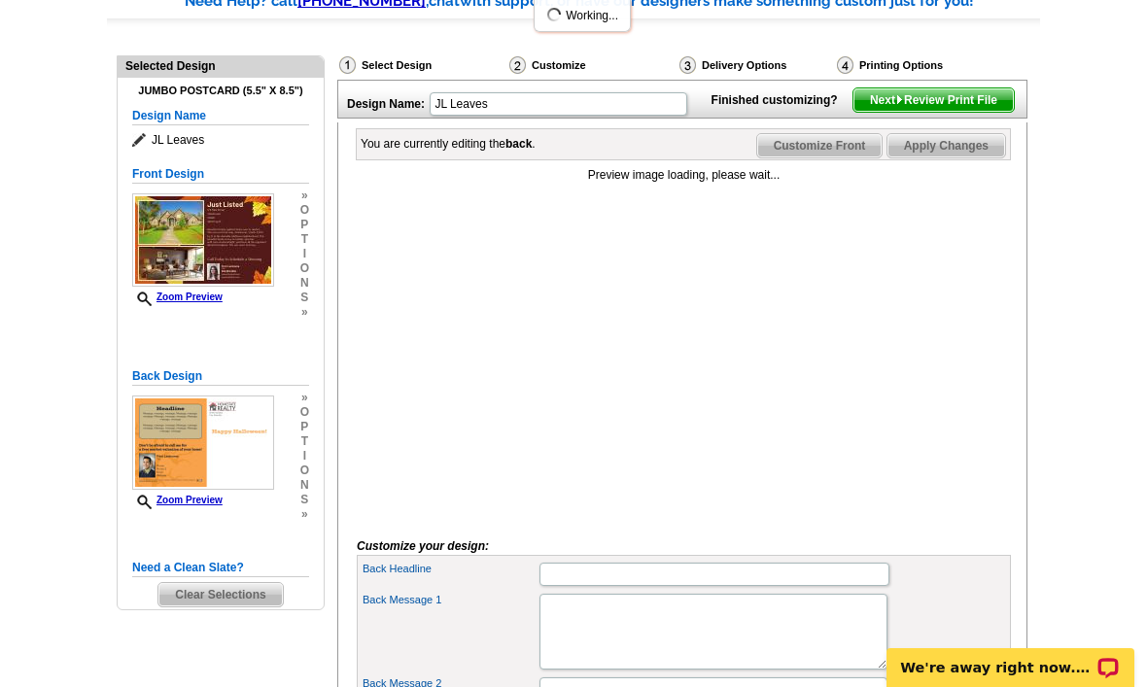
click at [814, 157] on span "Customize Front" at bounding box center [819, 145] width 125 height 23
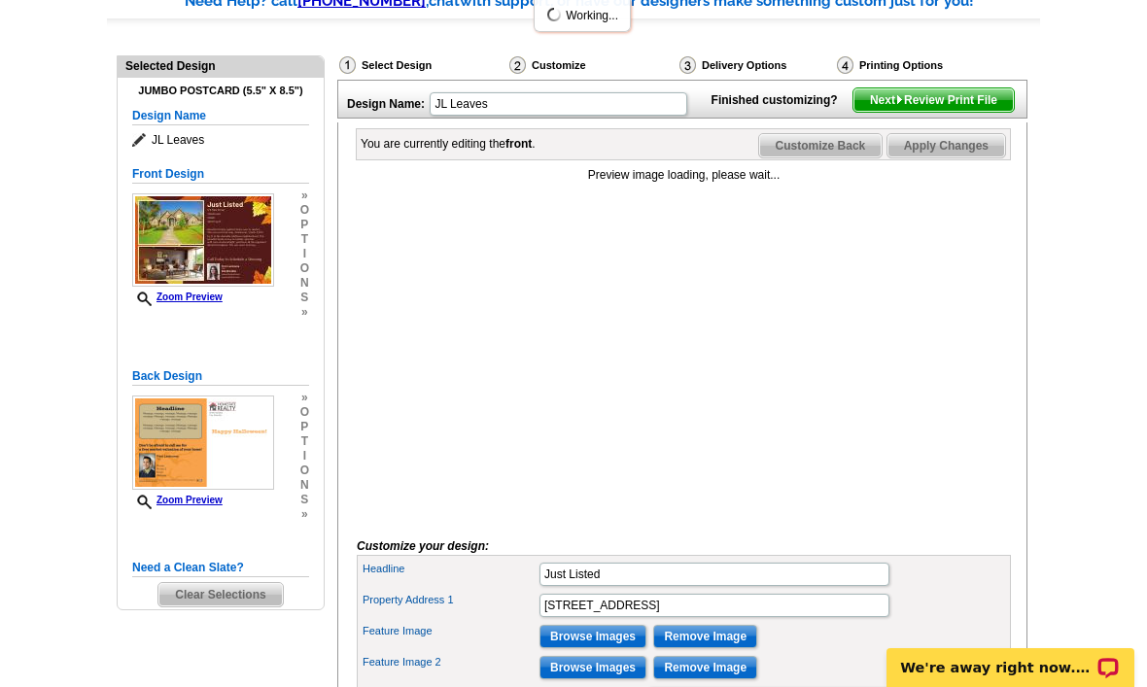
click at [824, 157] on span "Customize Back" at bounding box center [820, 145] width 123 height 23
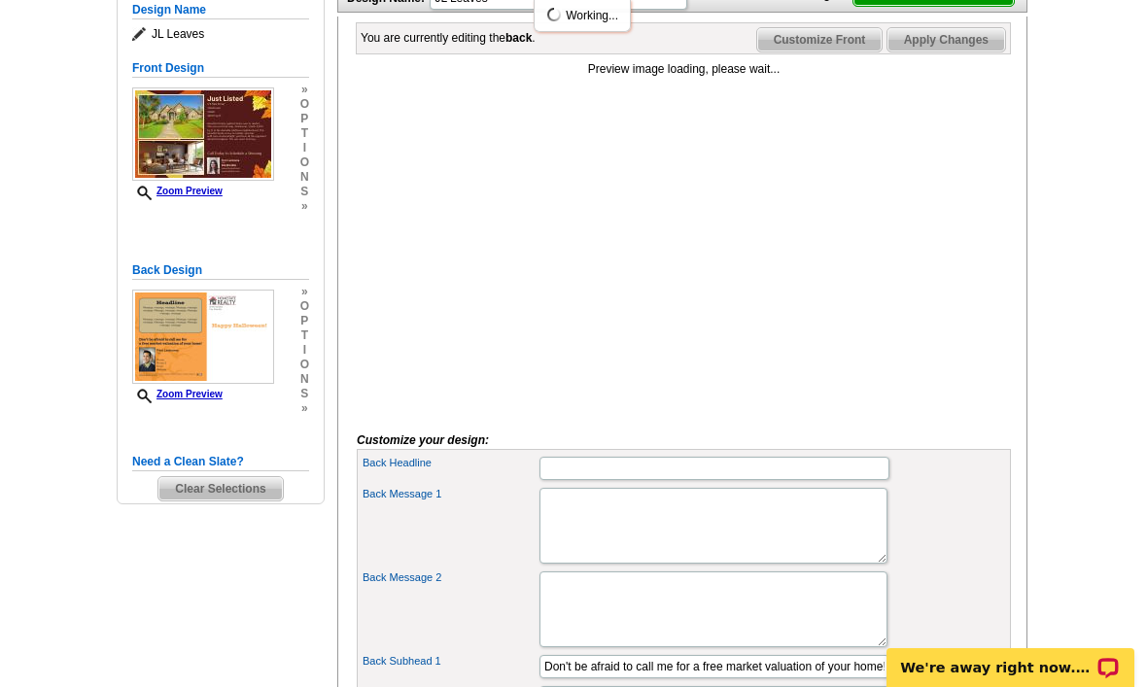
scroll to position [272, 0]
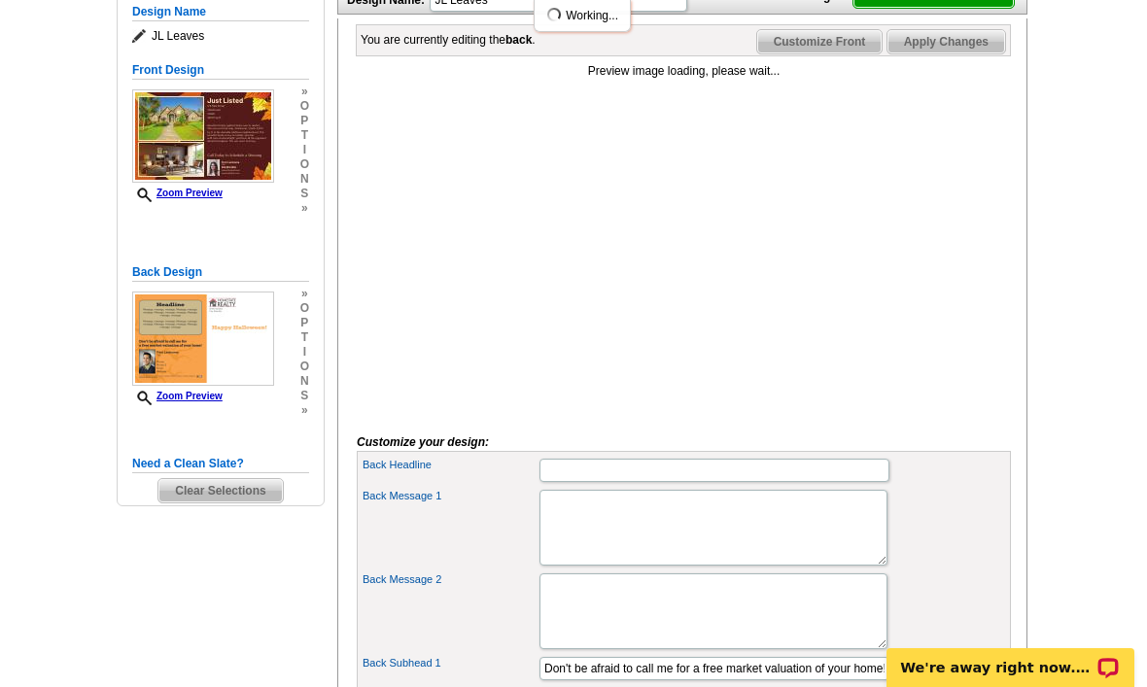
click at [814, 53] on span "Customize Front" at bounding box center [819, 41] width 125 height 23
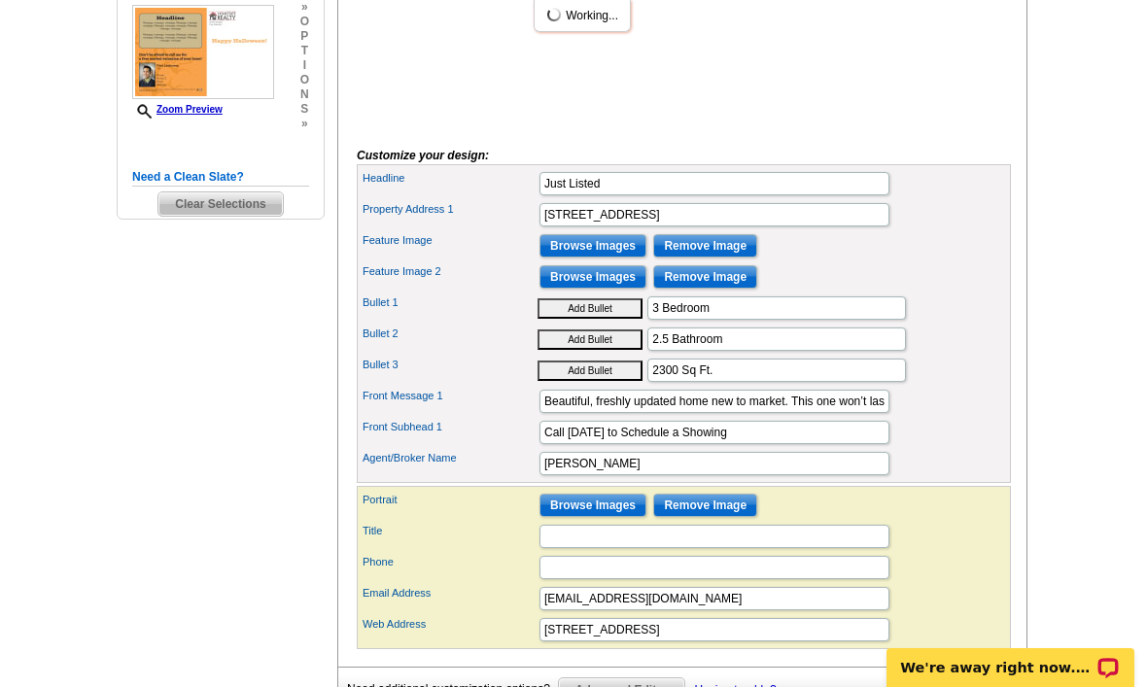
scroll to position [577, 0]
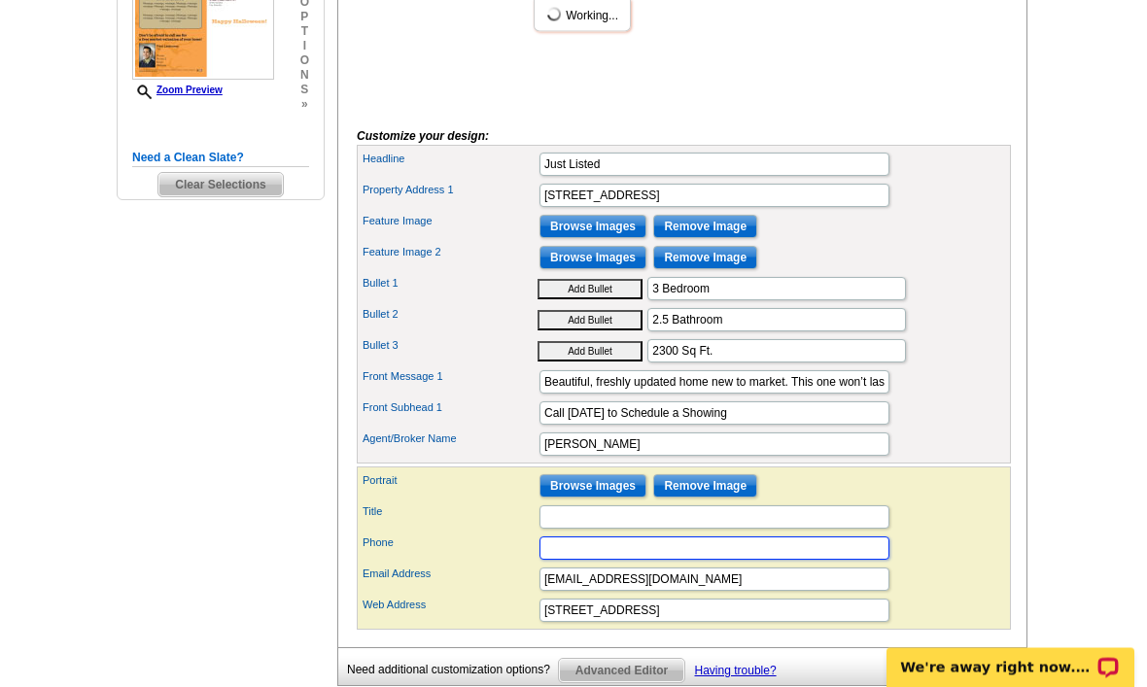
click at [710, 561] on input "Phone" at bounding box center [714, 548] width 350 height 23
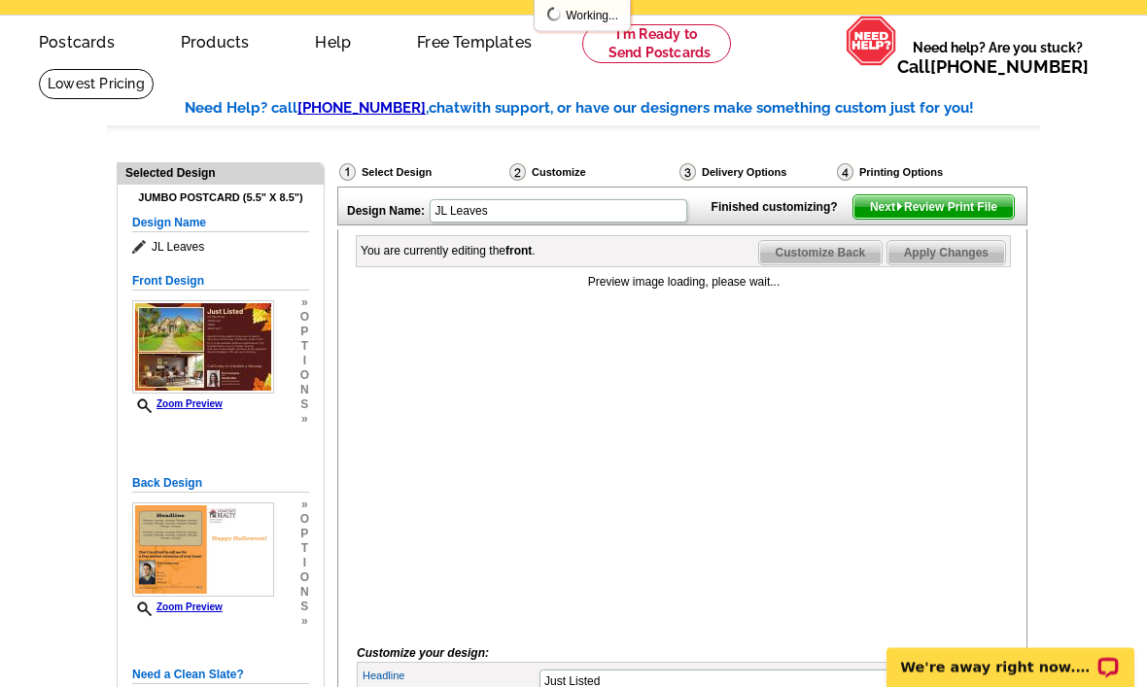
scroll to position [61, 0]
click at [963, 219] on span "Next Review Print File" at bounding box center [933, 206] width 160 height 23
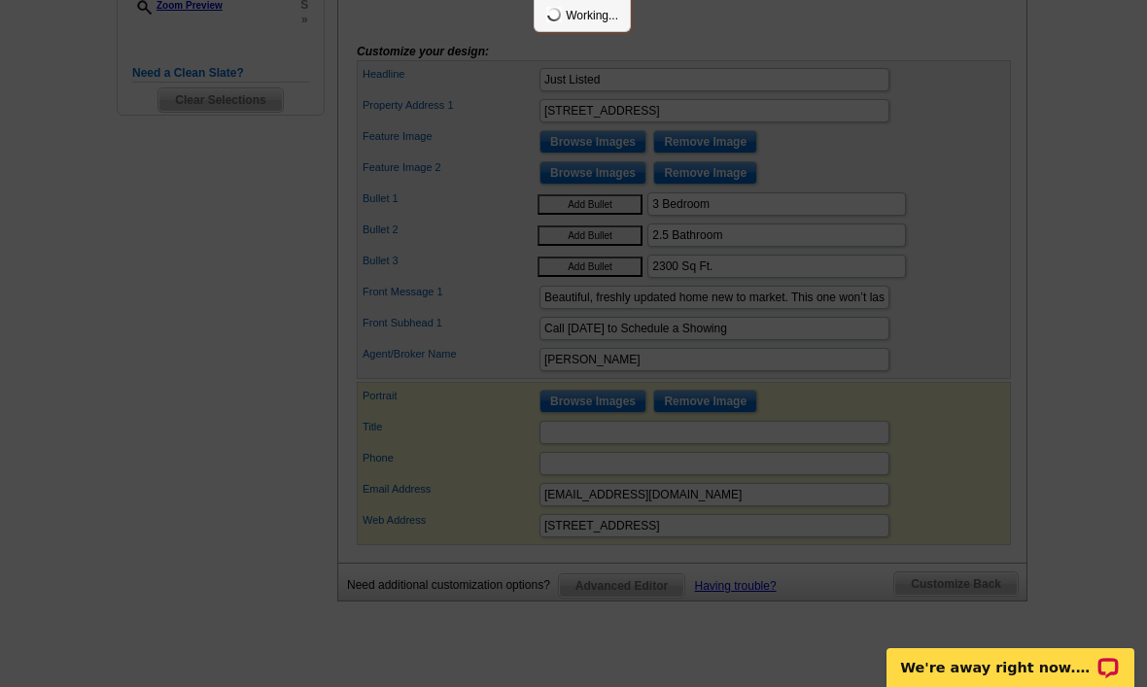
scroll to position [61, 0]
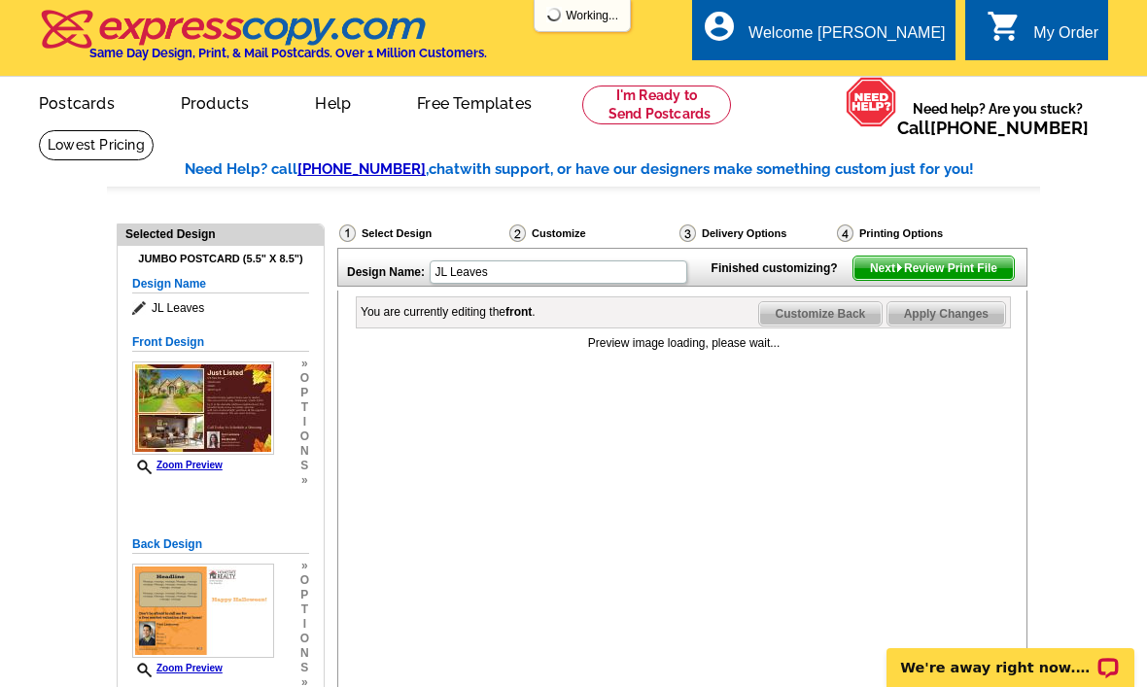
click at [116, 19] on img at bounding box center [234, 29] width 390 height 41
